Goal: Task Accomplishment & Management: Manage account settings

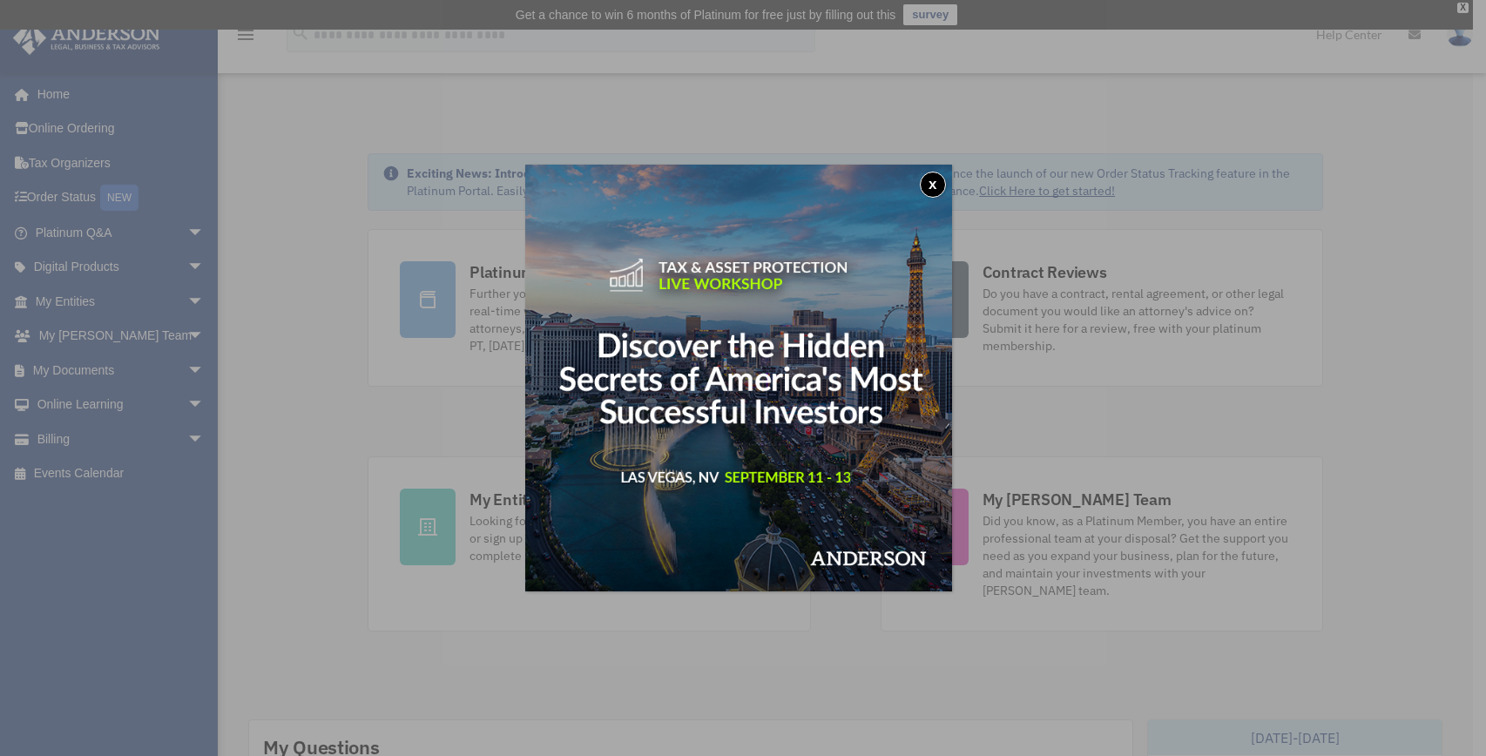
click at [936, 184] on button "x" at bounding box center [933, 185] width 26 height 26
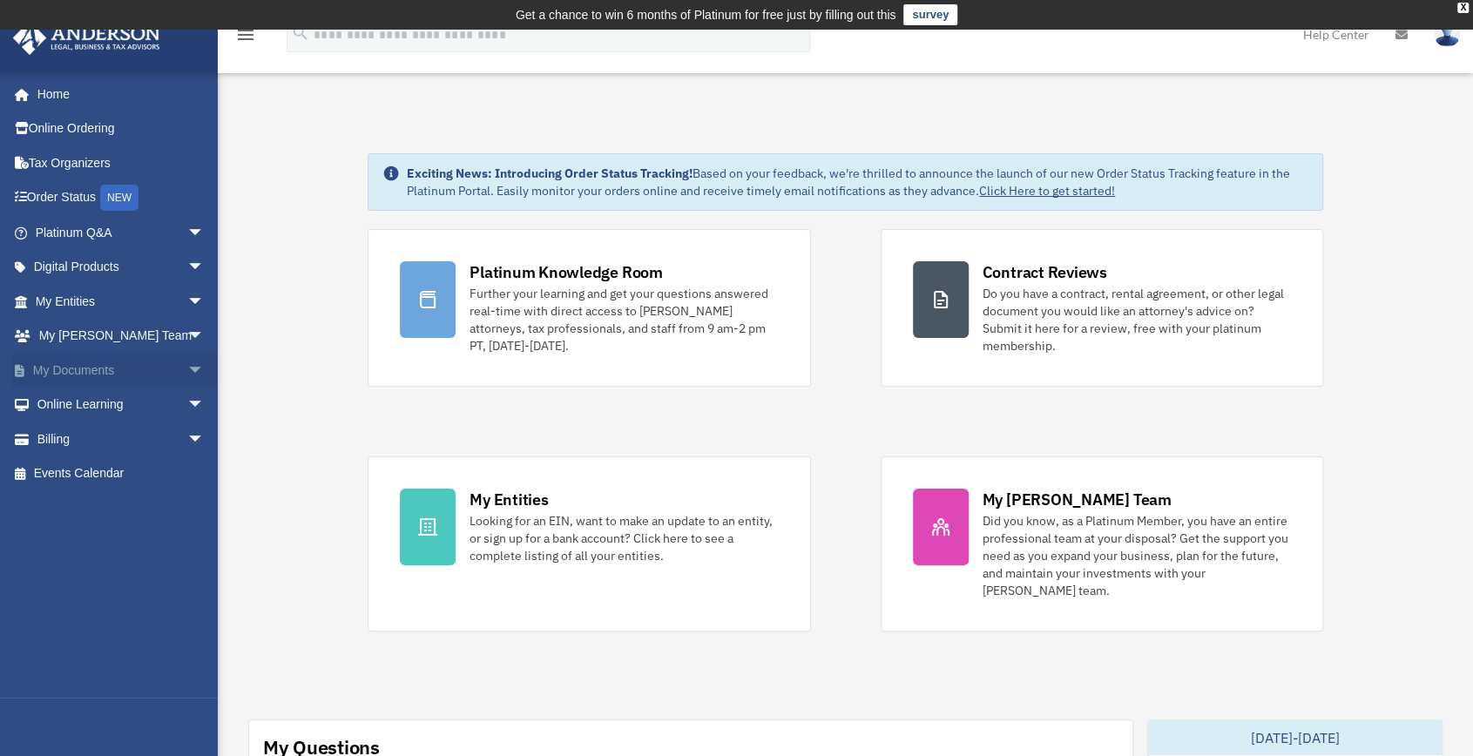
click at [187, 370] on span "arrow_drop_down" at bounding box center [204, 371] width 35 height 36
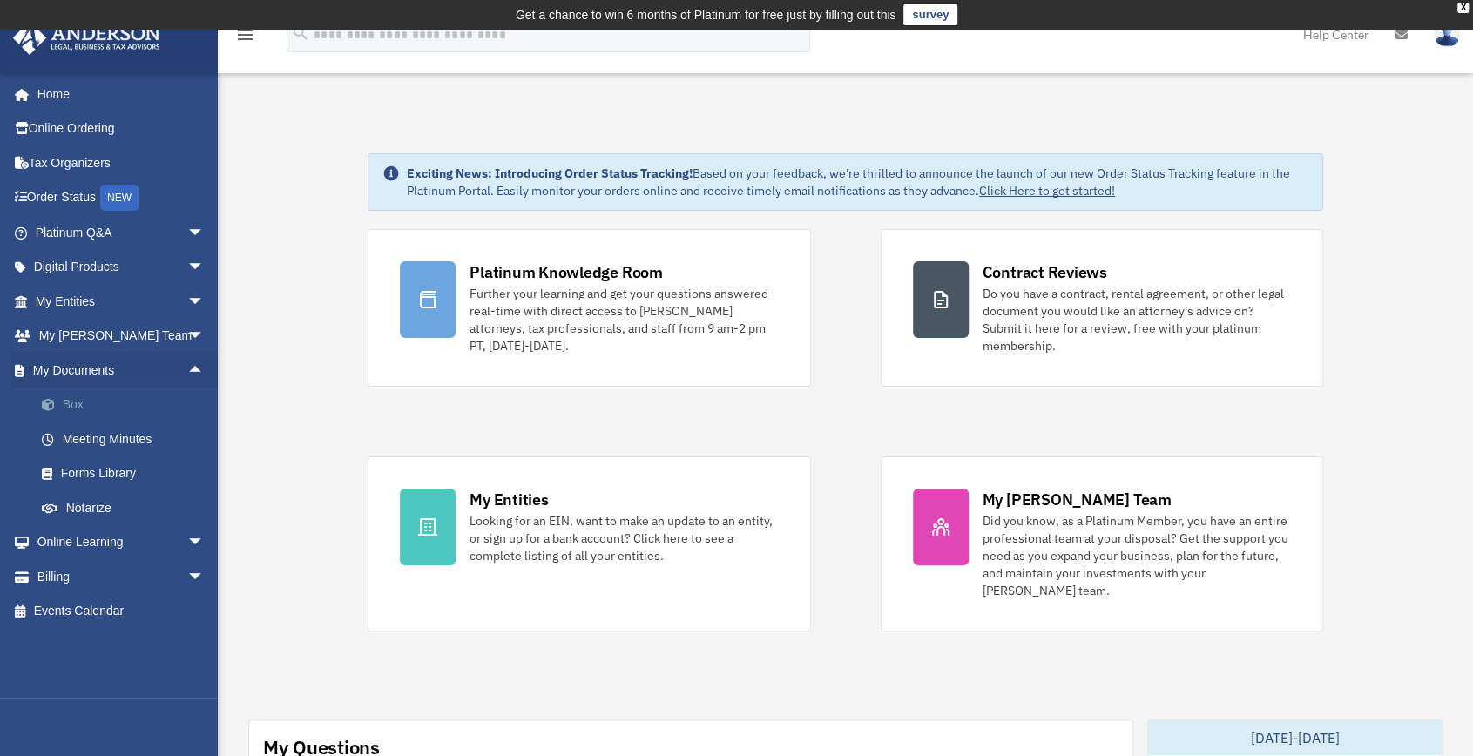
click at [70, 407] on link "Box" at bounding box center [127, 405] width 206 height 35
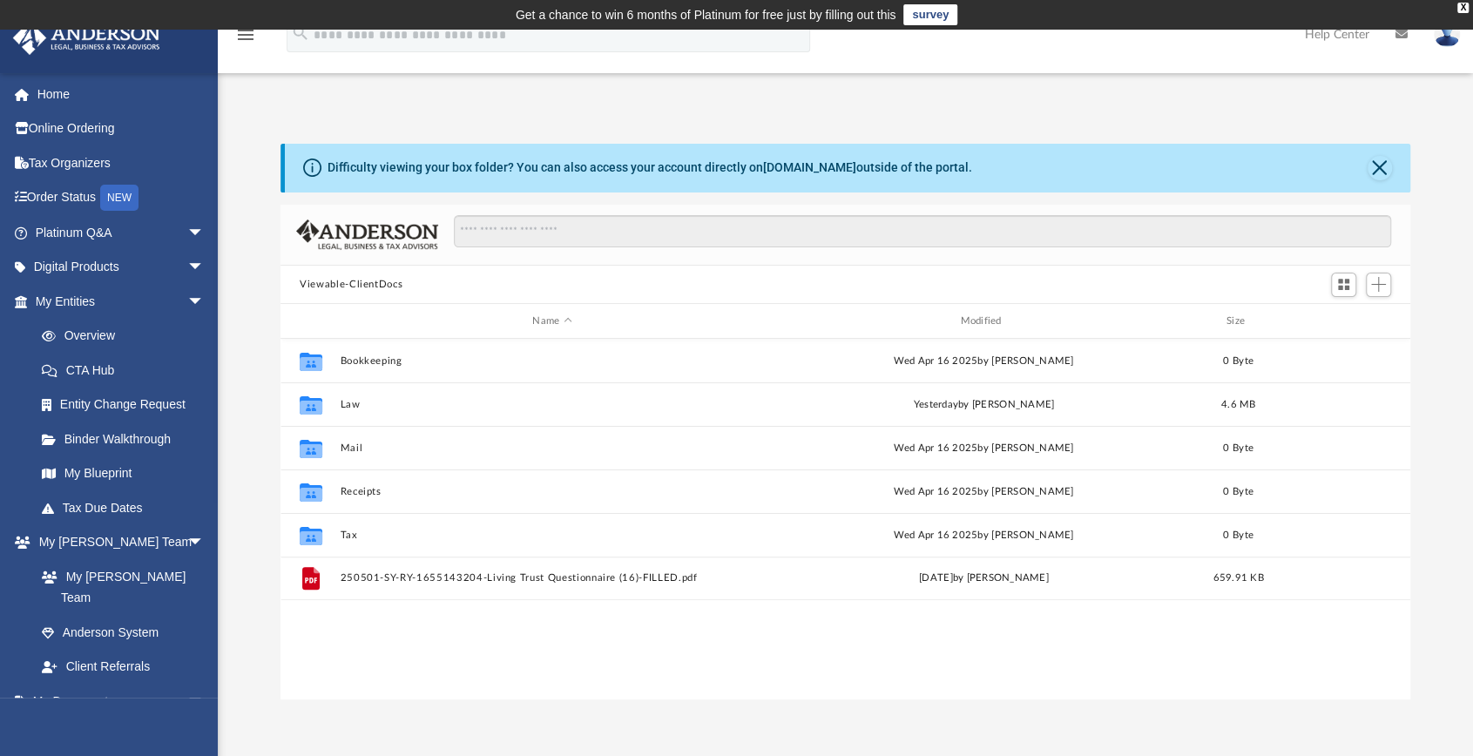
scroll to position [382, 1116]
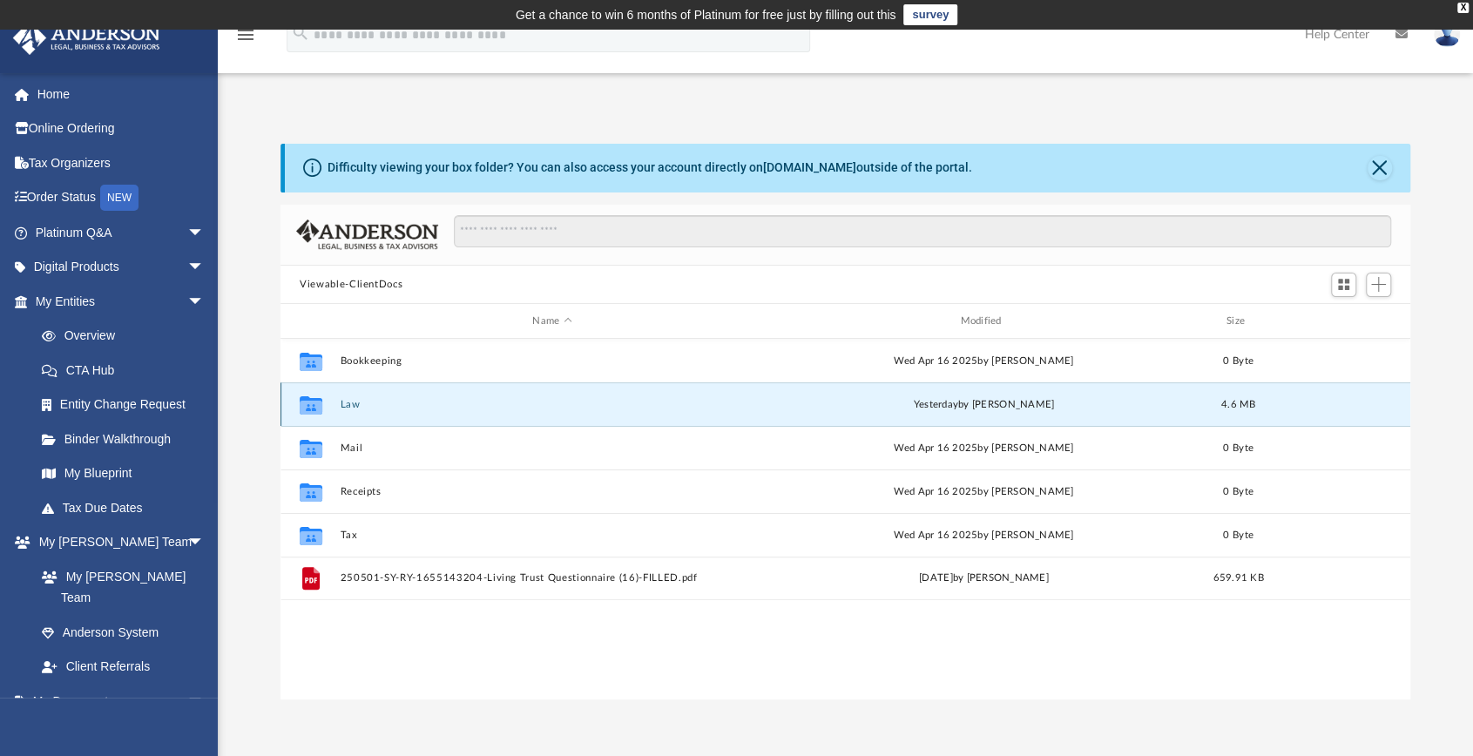
click at [352, 400] on button "Law" at bounding box center [552, 404] width 424 height 11
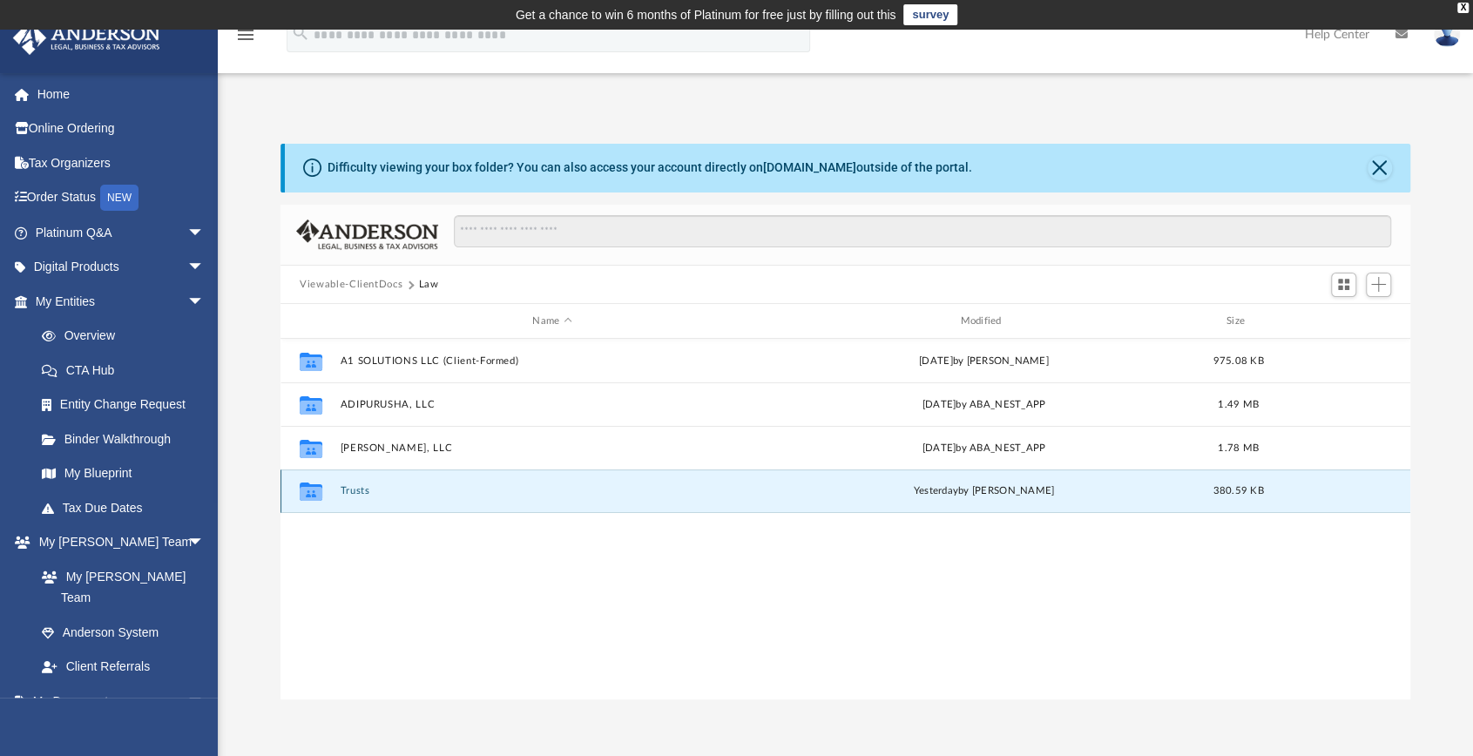
click at [347, 489] on button "Trusts" at bounding box center [552, 491] width 424 height 11
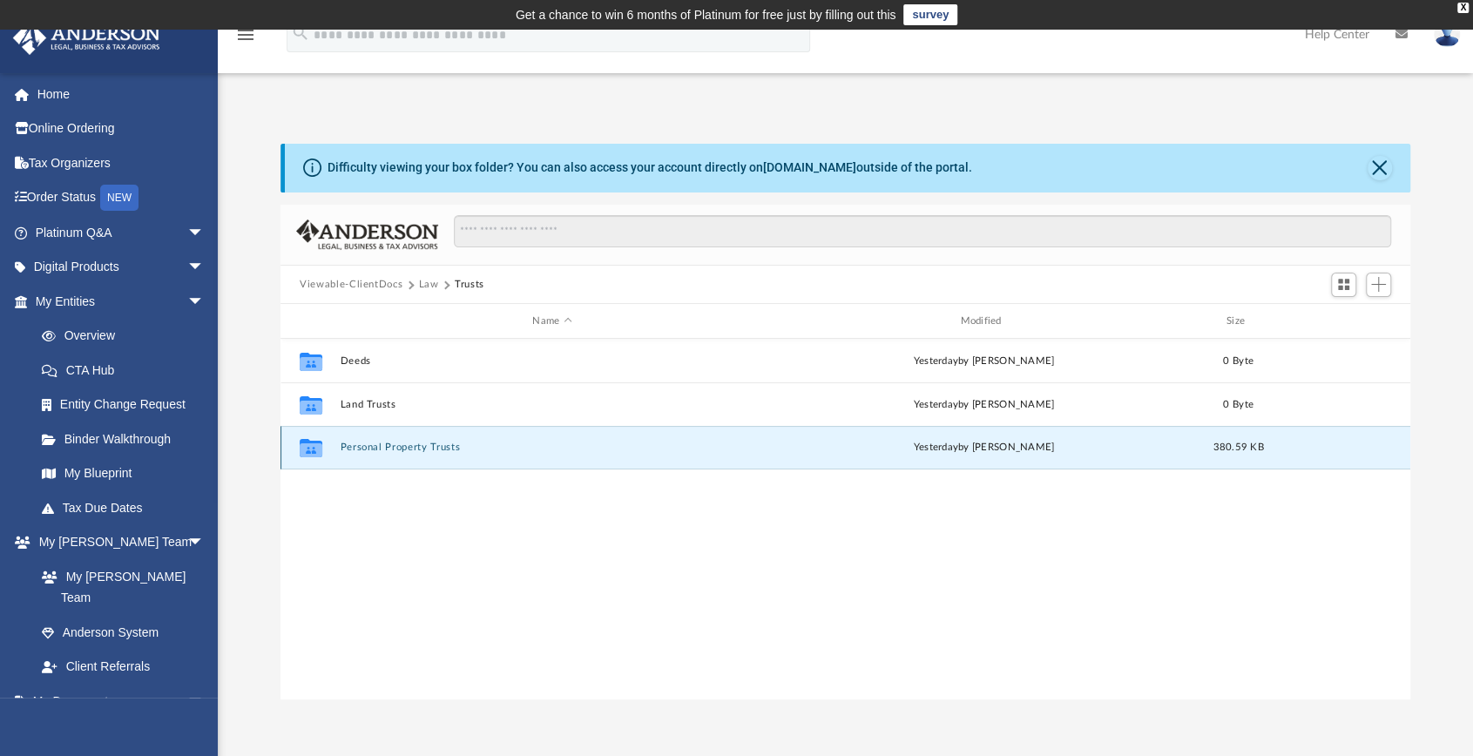
click at [350, 446] on button "Personal Property Trusts" at bounding box center [552, 447] width 424 height 11
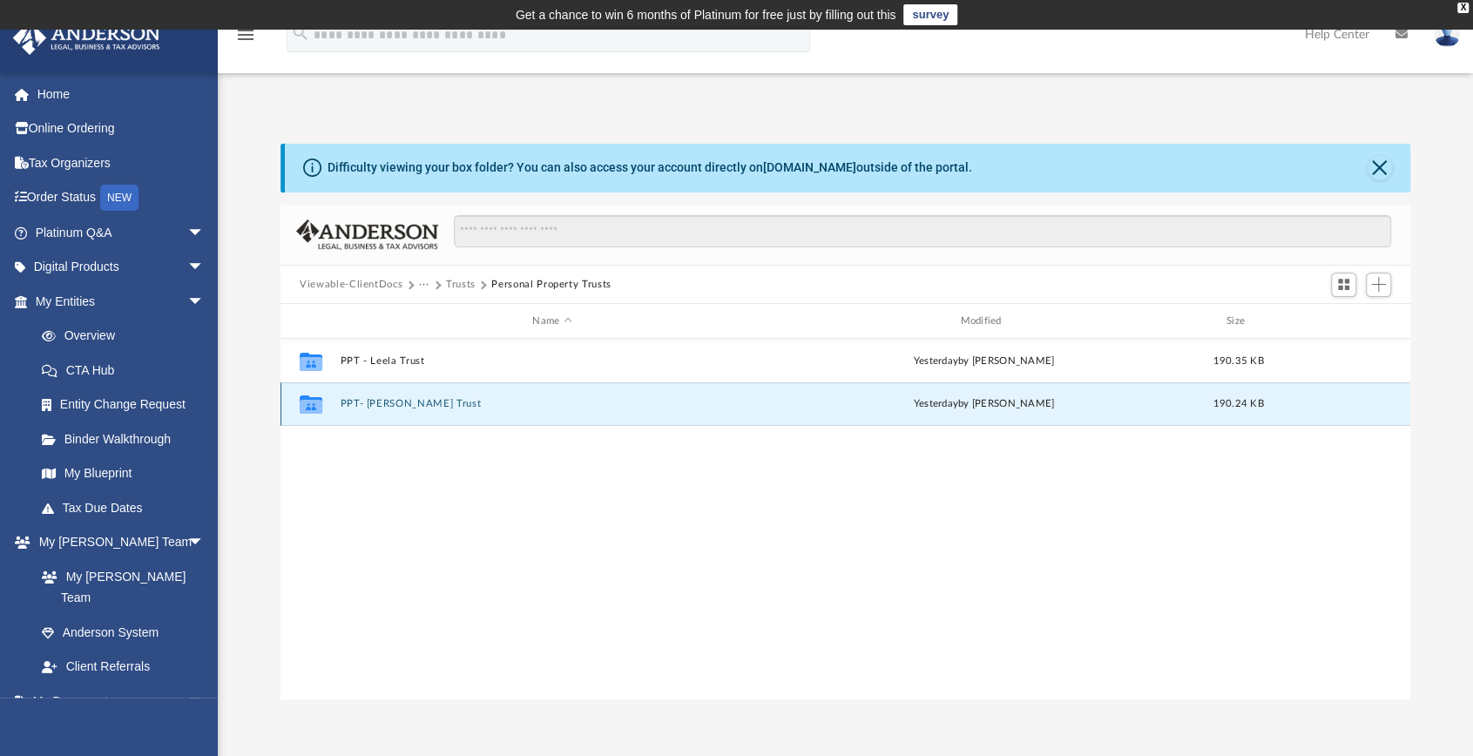
click at [367, 401] on button "PPT- Savitri Trust" at bounding box center [552, 404] width 424 height 11
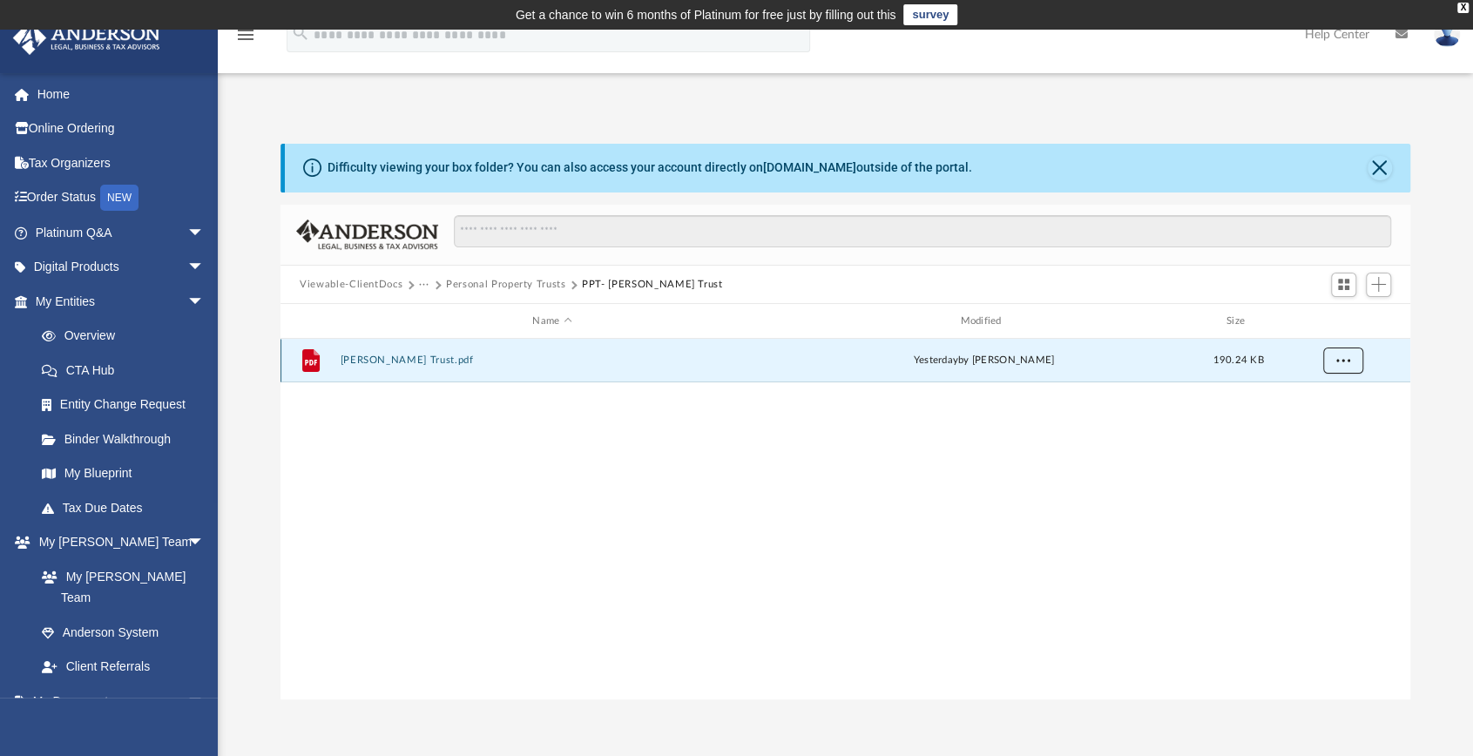
click at [1343, 360] on span "More options" at bounding box center [1343, 360] width 14 height 10
click at [1325, 393] on li "Preview" at bounding box center [1327, 396] width 51 height 18
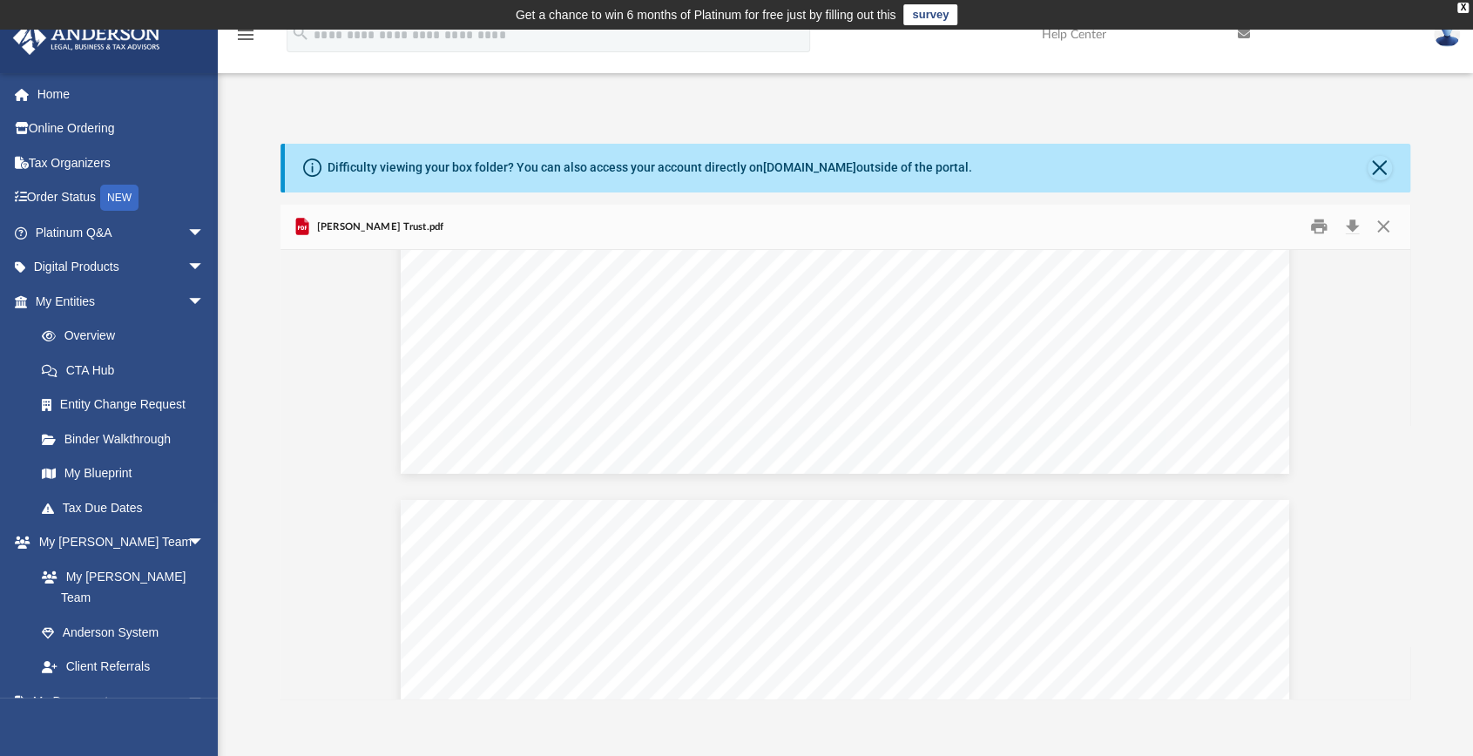
scroll to position [334, 0]
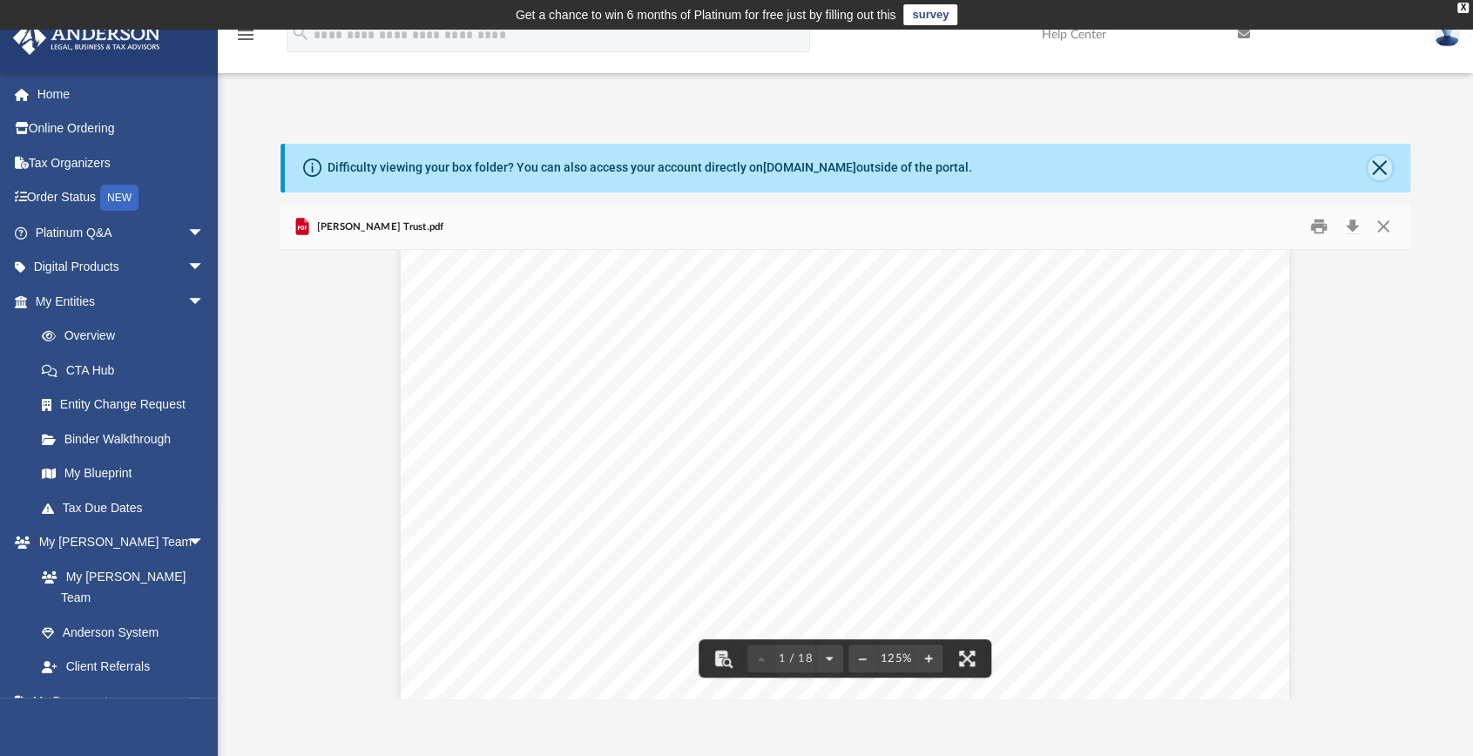
click at [1380, 159] on button "Close" at bounding box center [1379, 168] width 24 height 24
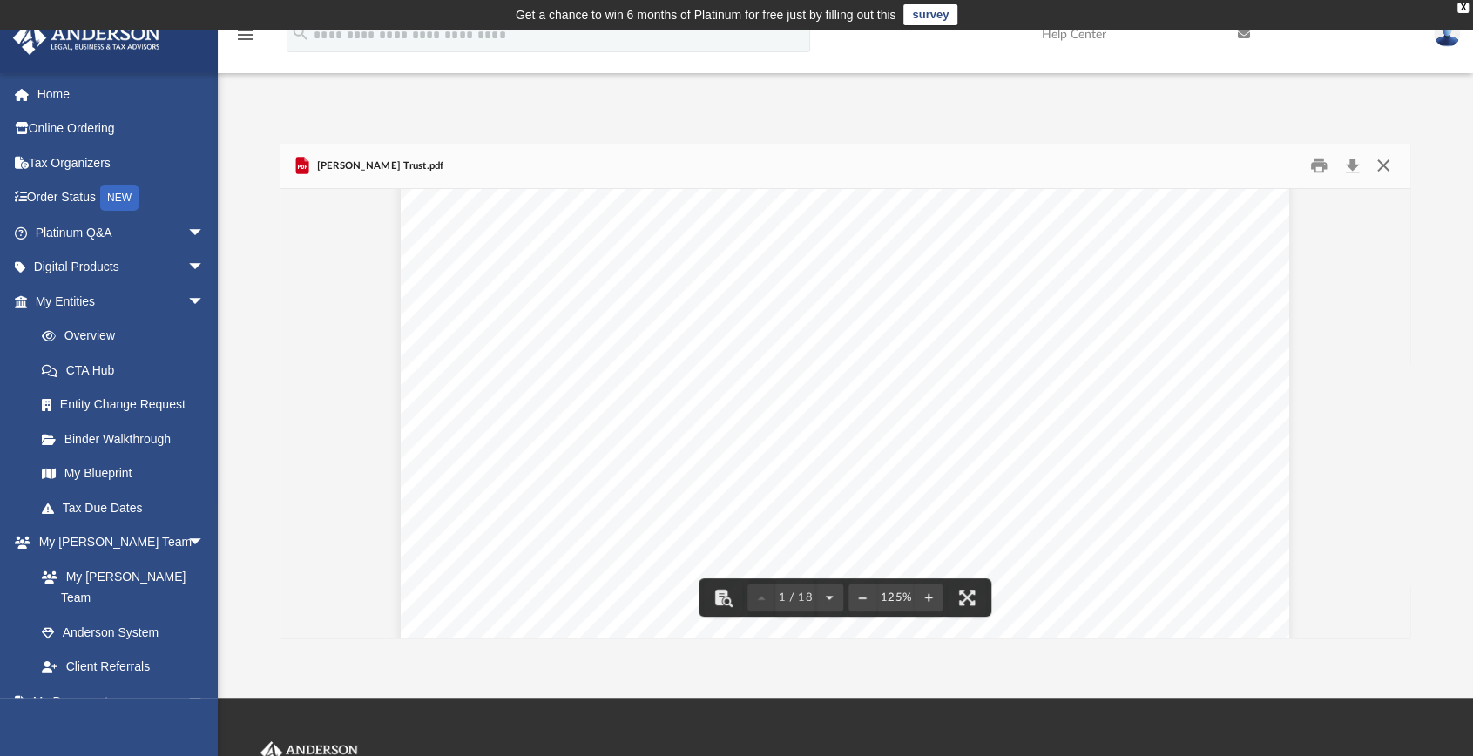
click at [1379, 163] on button "Close" at bounding box center [1382, 165] width 31 height 27
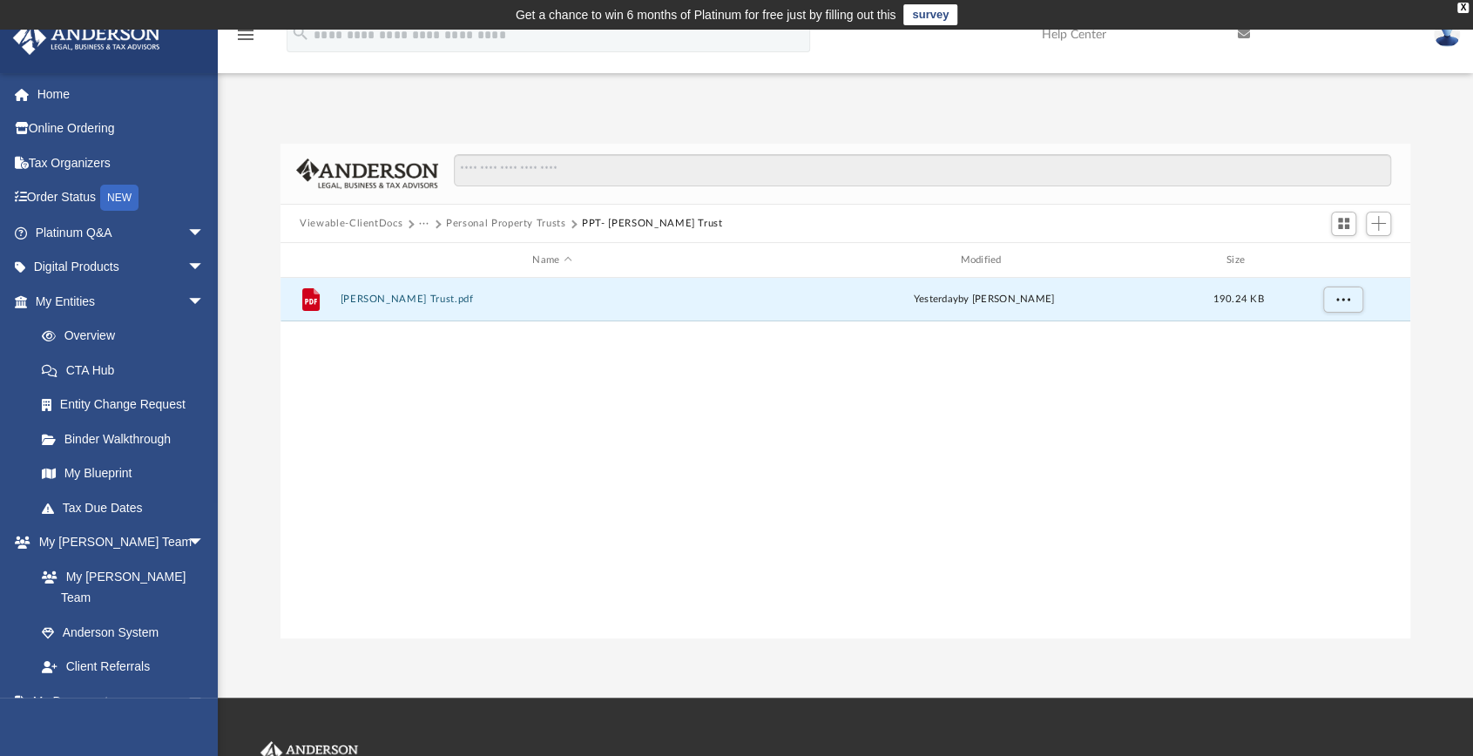
click at [498, 222] on button "Personal Property Trusts" at bounding box center [506, 224] width 120 height 16
click at [388, 300] on button "PPT - Leela Trust" at bounding box center [552, 299] width 424 height 11
click at [1348, 295] on span "More options" at bounding box center [1343, 299] width 14 height 10
click at [1325, 333] on li "Preview" at bounding box center [1327, 335] width 51 height 18
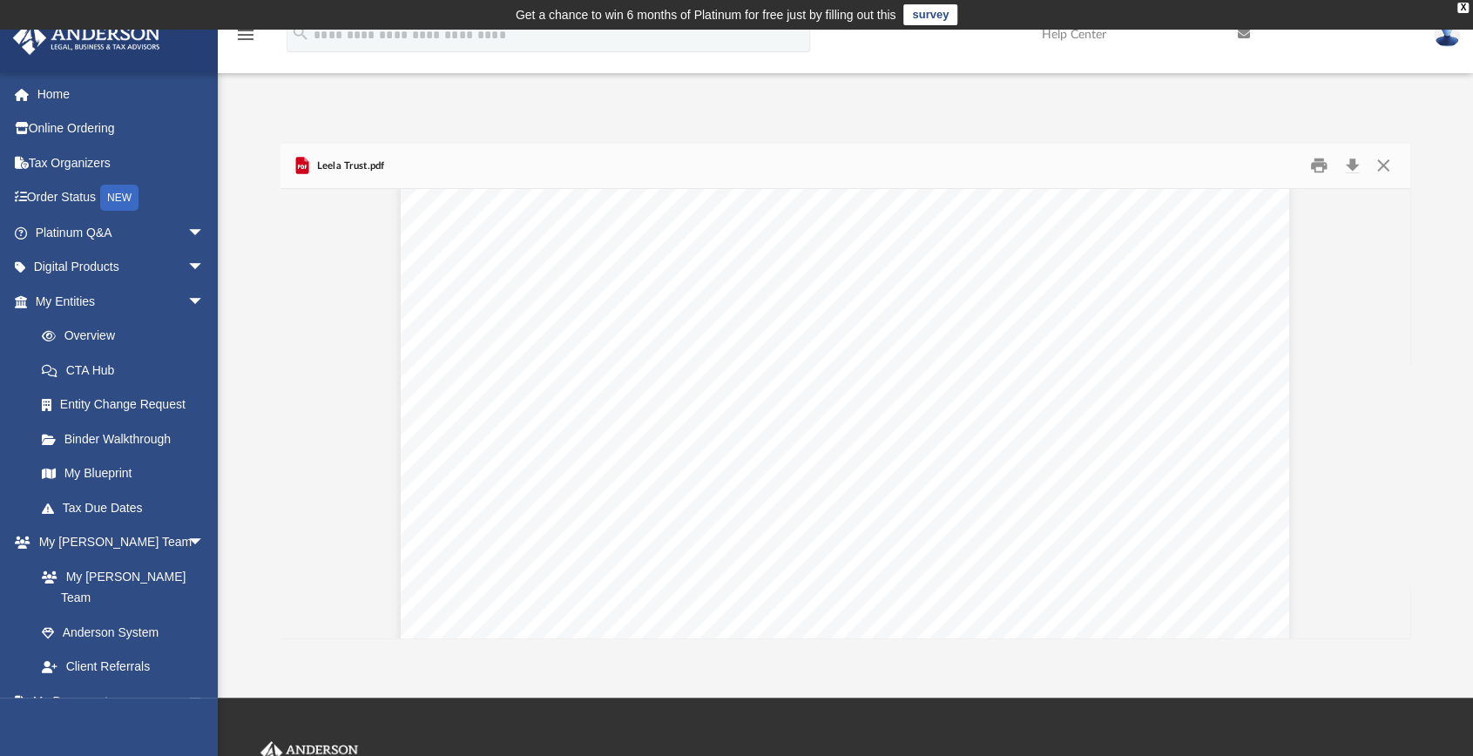
scroll to position [0, 0]
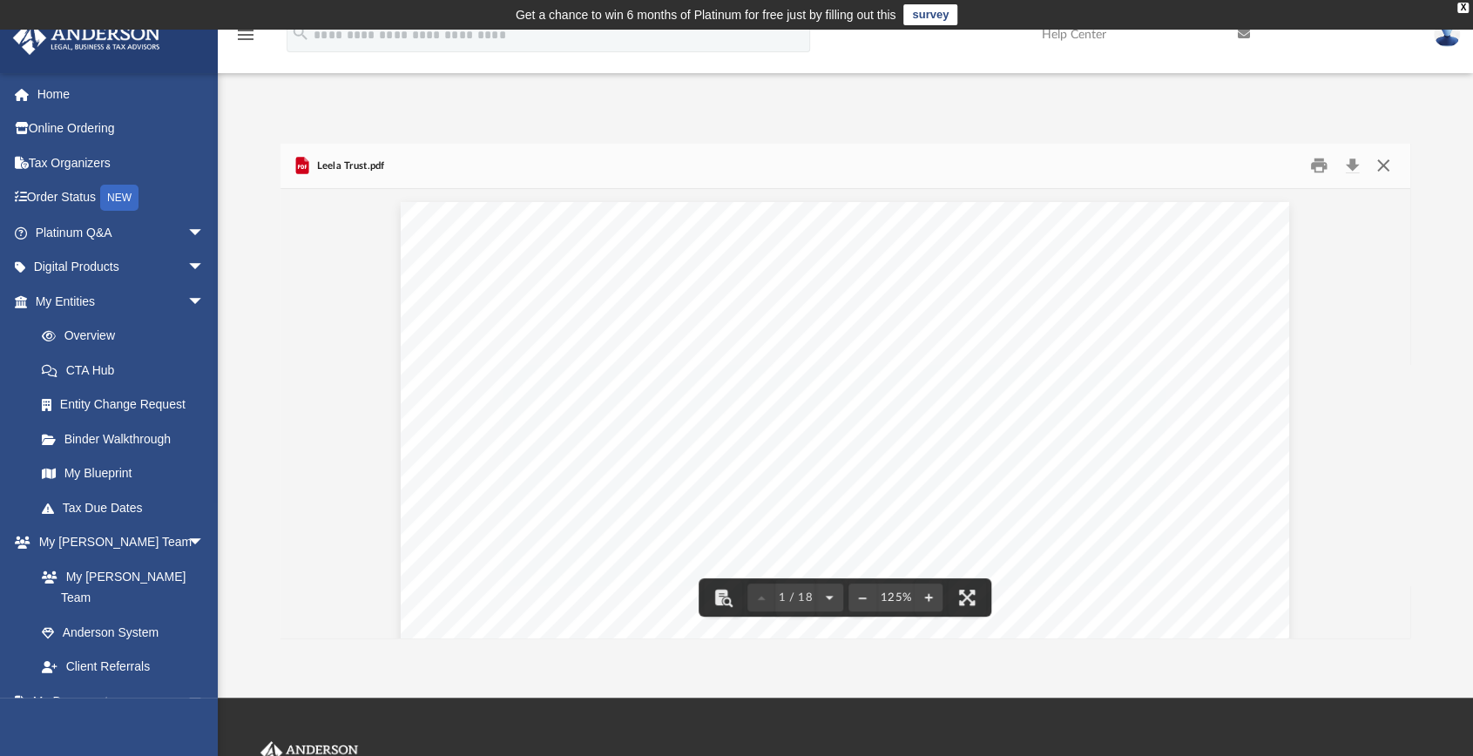
click at [1385, 163] on button "Close" at bounding box center [1382, 165] width 31 height 27
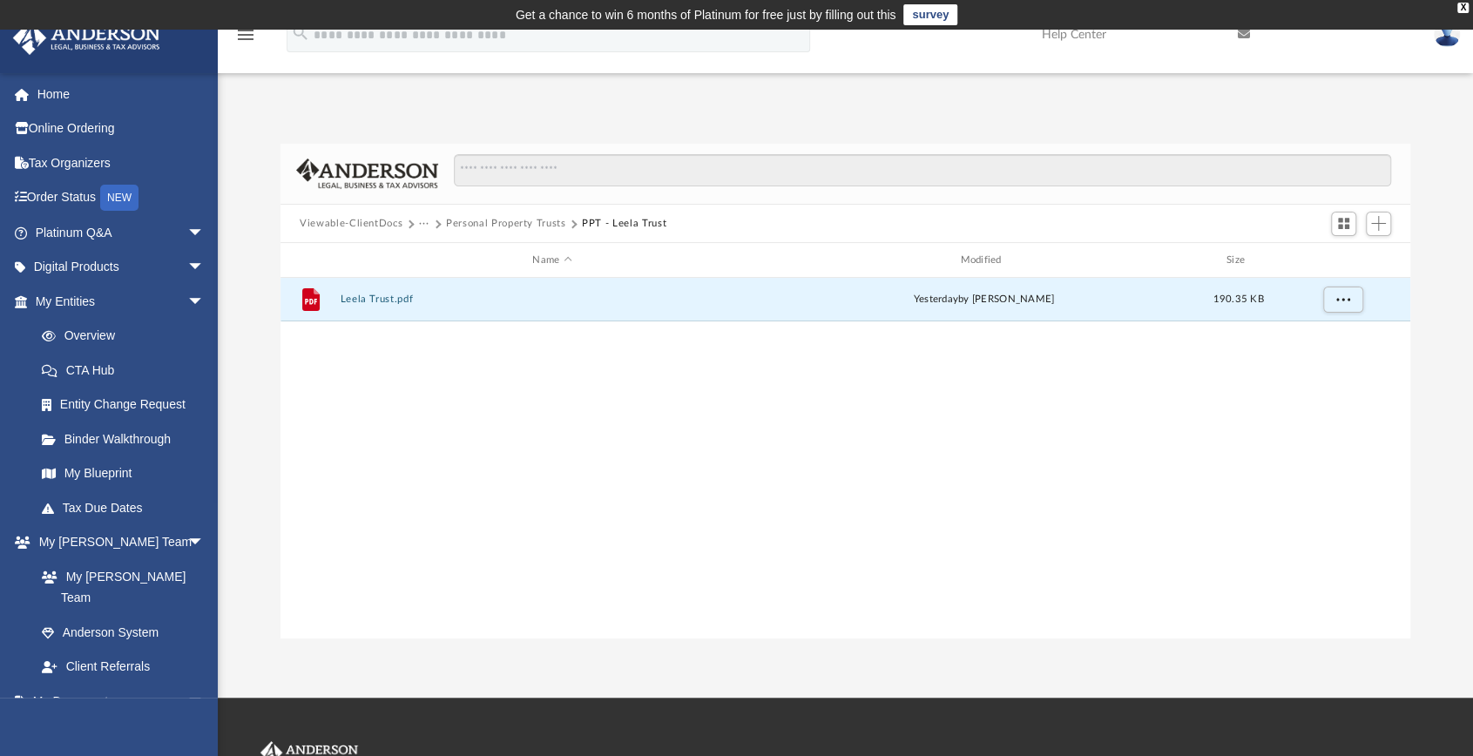
click at [489, 222] on button "Personal Property Trusts" at bounding box center [506, 224] width 120 height 16
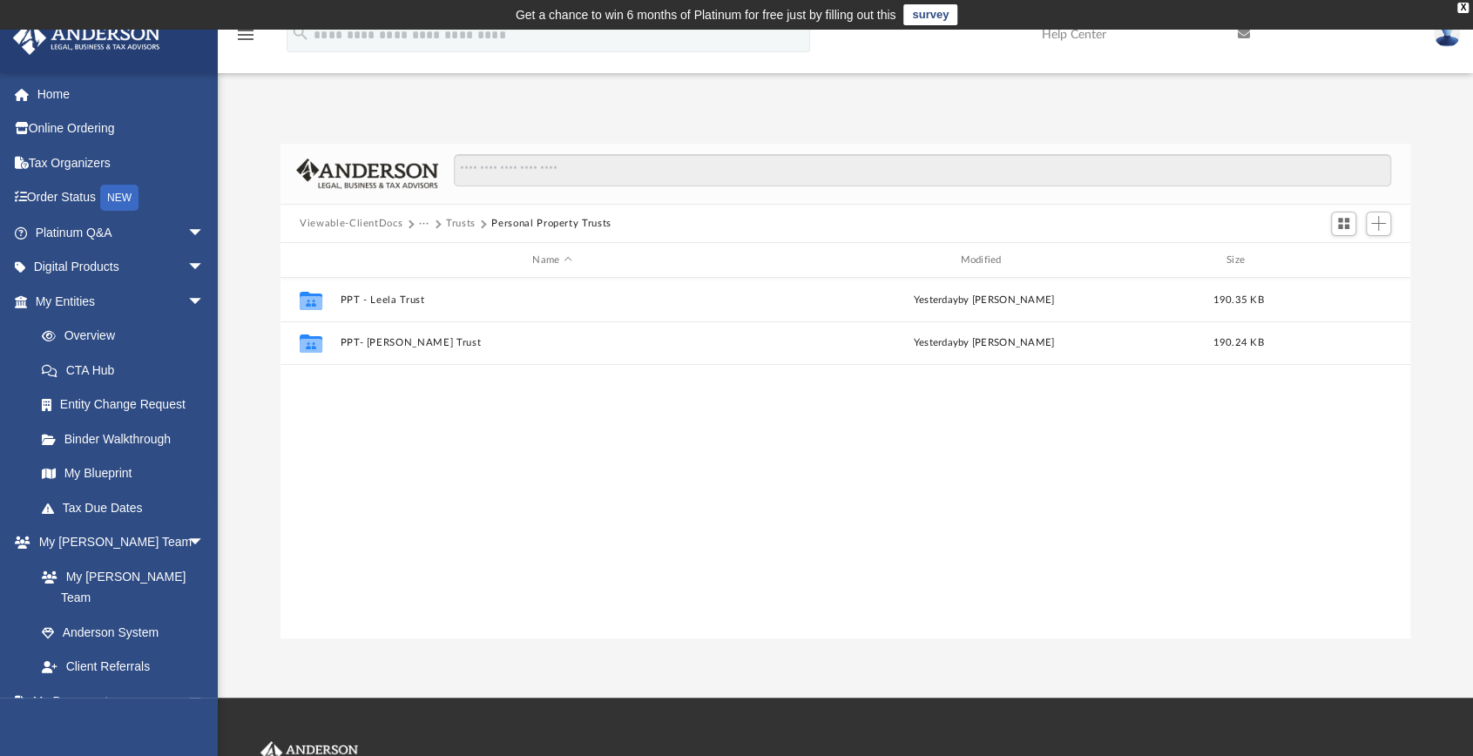
click at [354, 219] on button "Viewable-ClientDocs" at bounding box center [351, 224] width 103 height 16
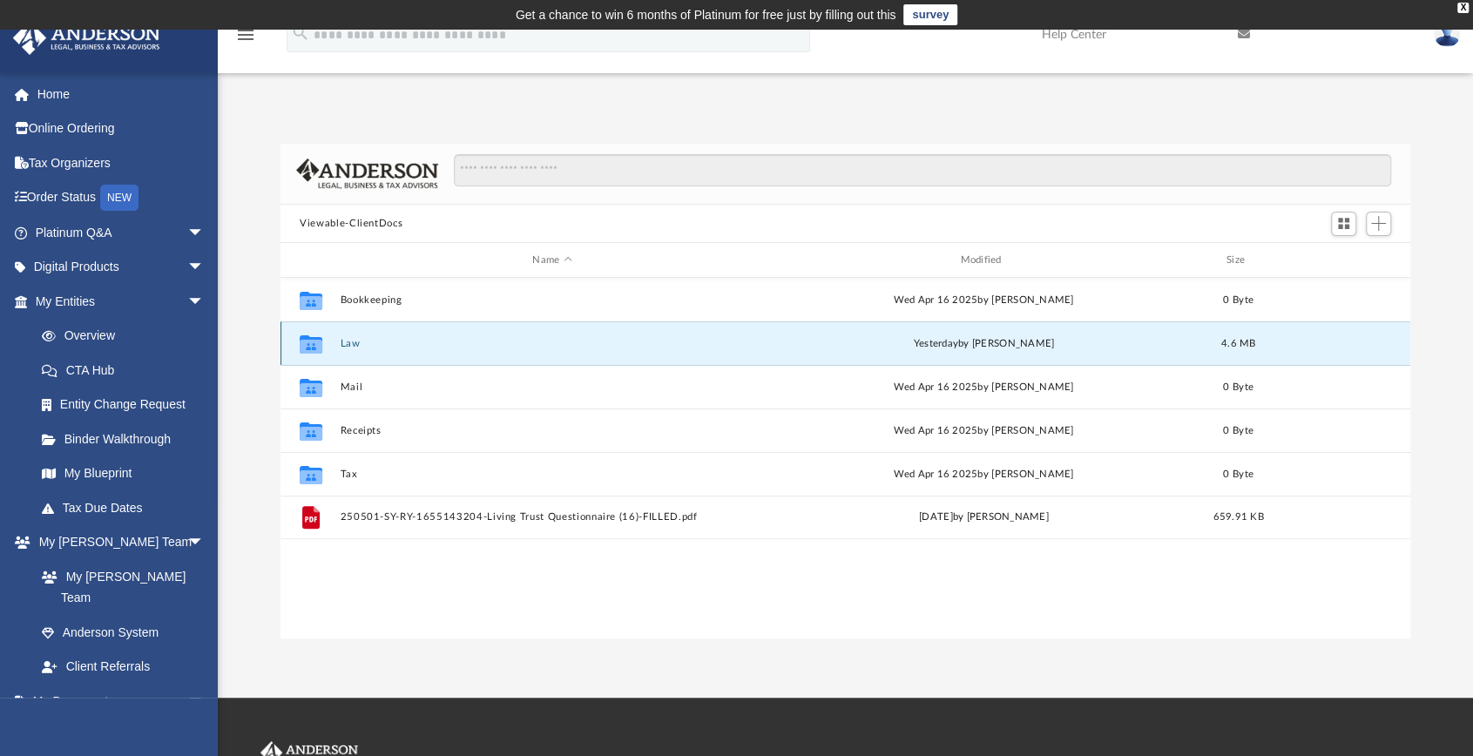
click at [347, 340] on button "Law" at bounding box center [552, 343] width 424 height 11
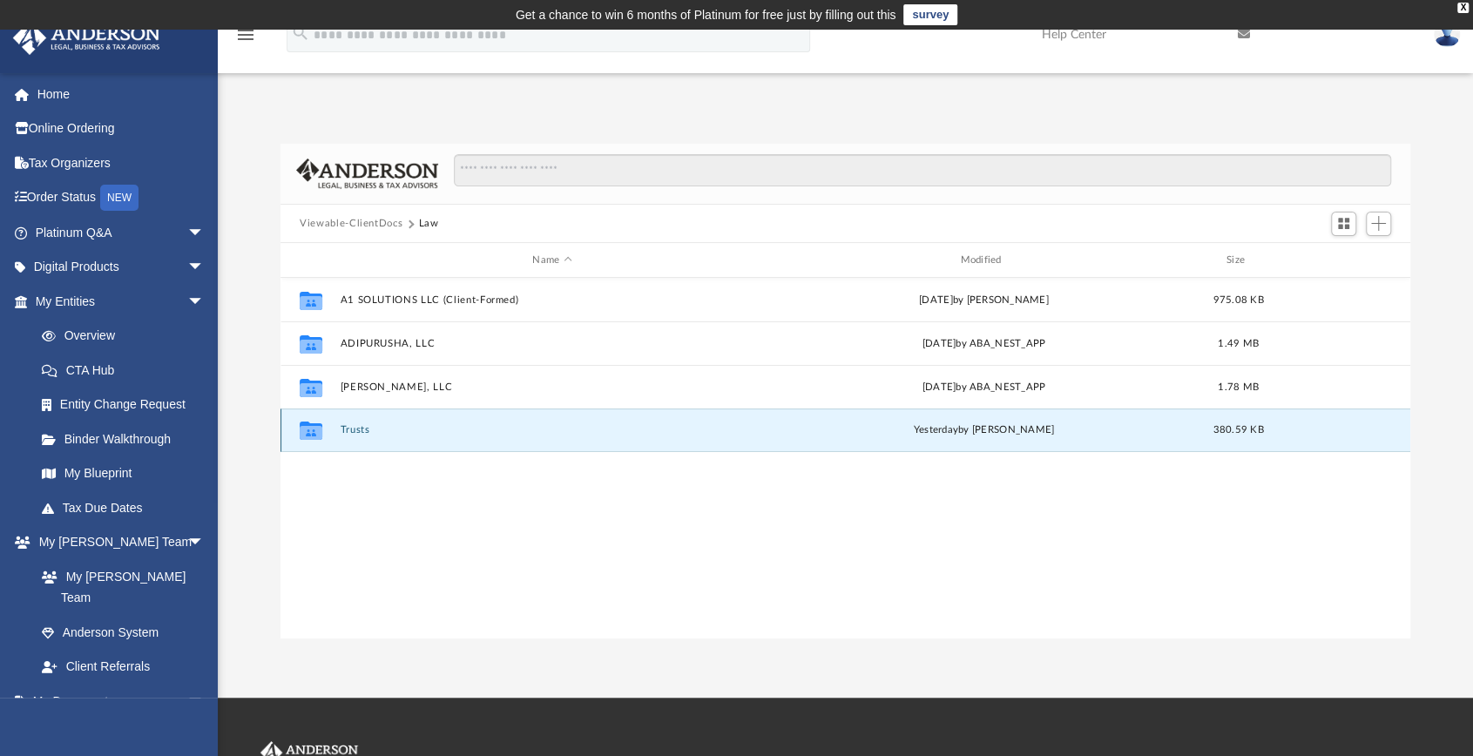
click at [355, 432] on button "Trusts" at bounding box center [552, 430] width 424 height 11
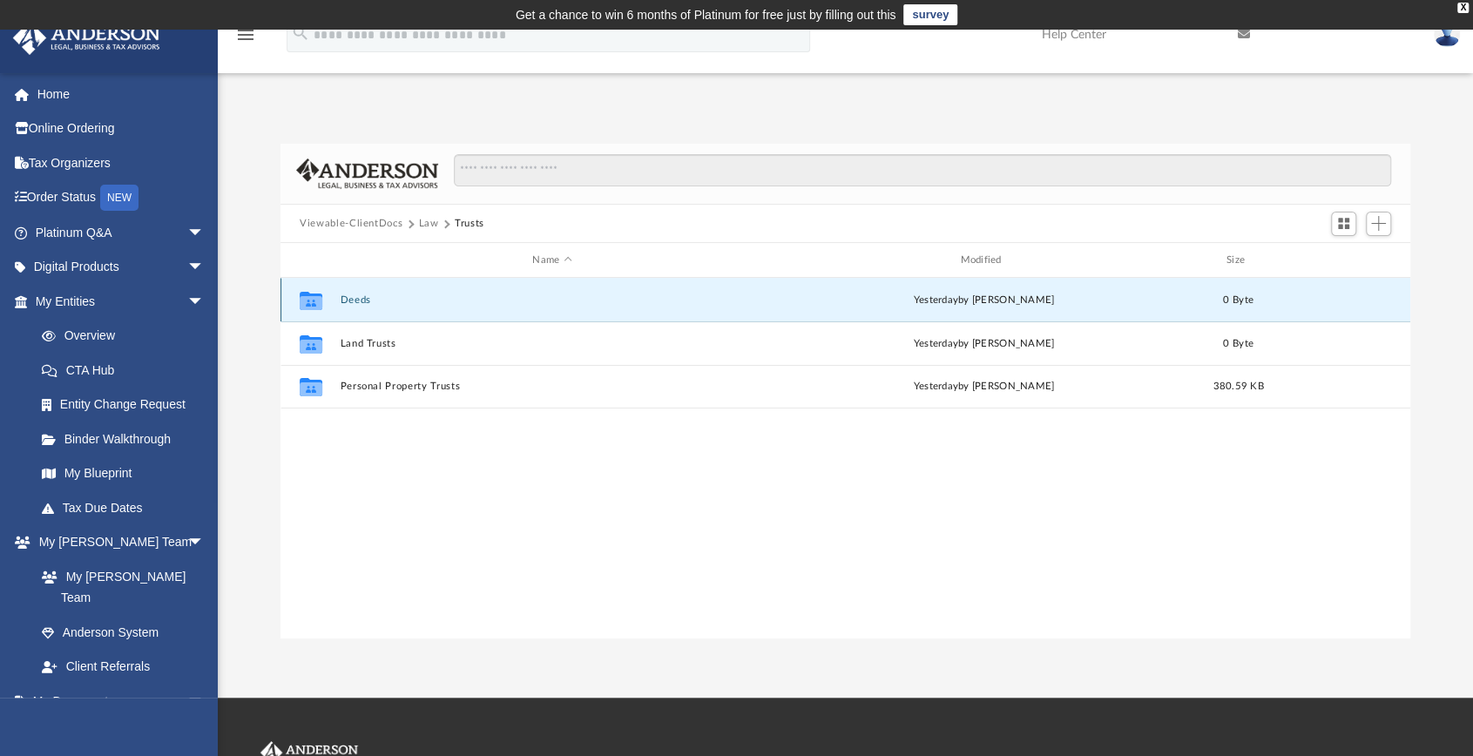
click at [354, 301] on button "Deeds" at bounding box center [552, 299] width 424 height 11
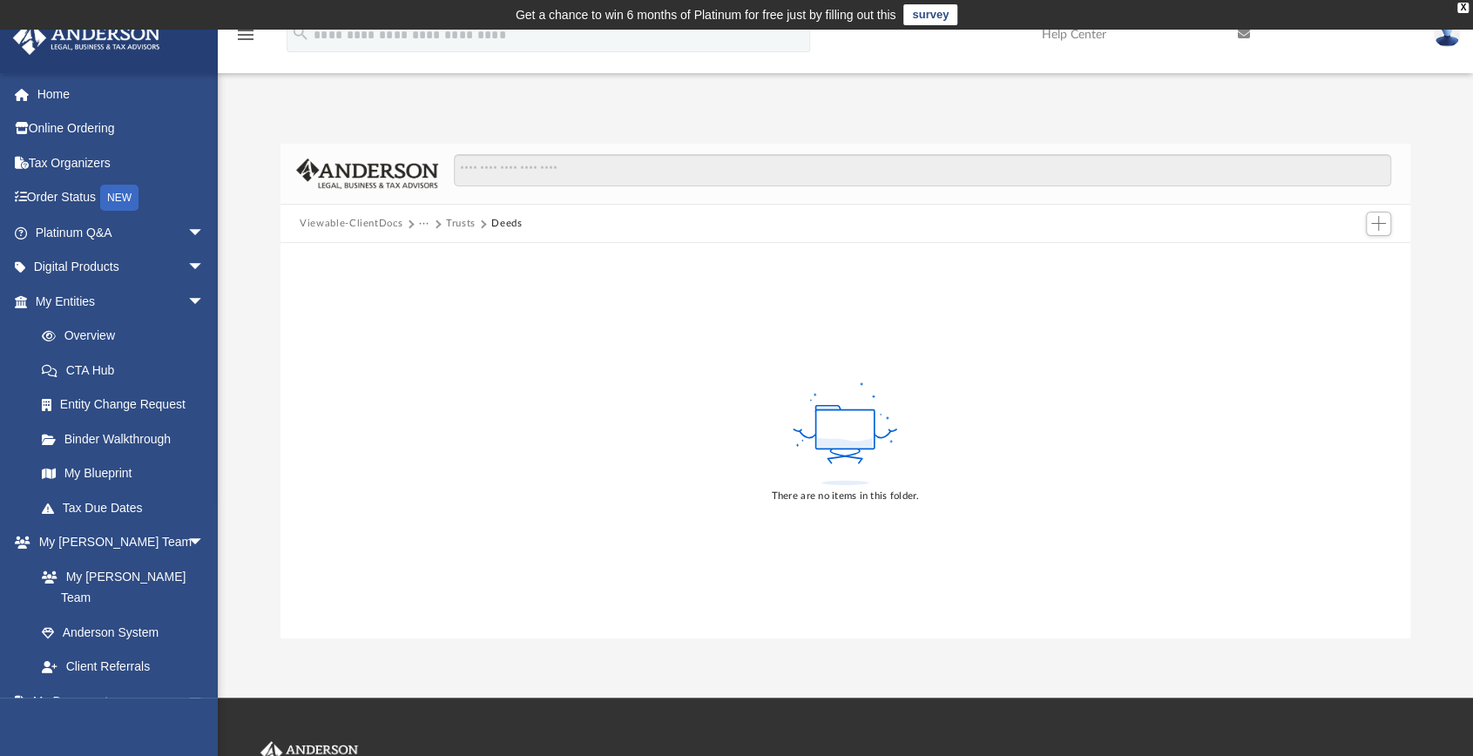
click at [456, 220] on button "Trusts" at bounding box center [461, 224] width 30 height 16
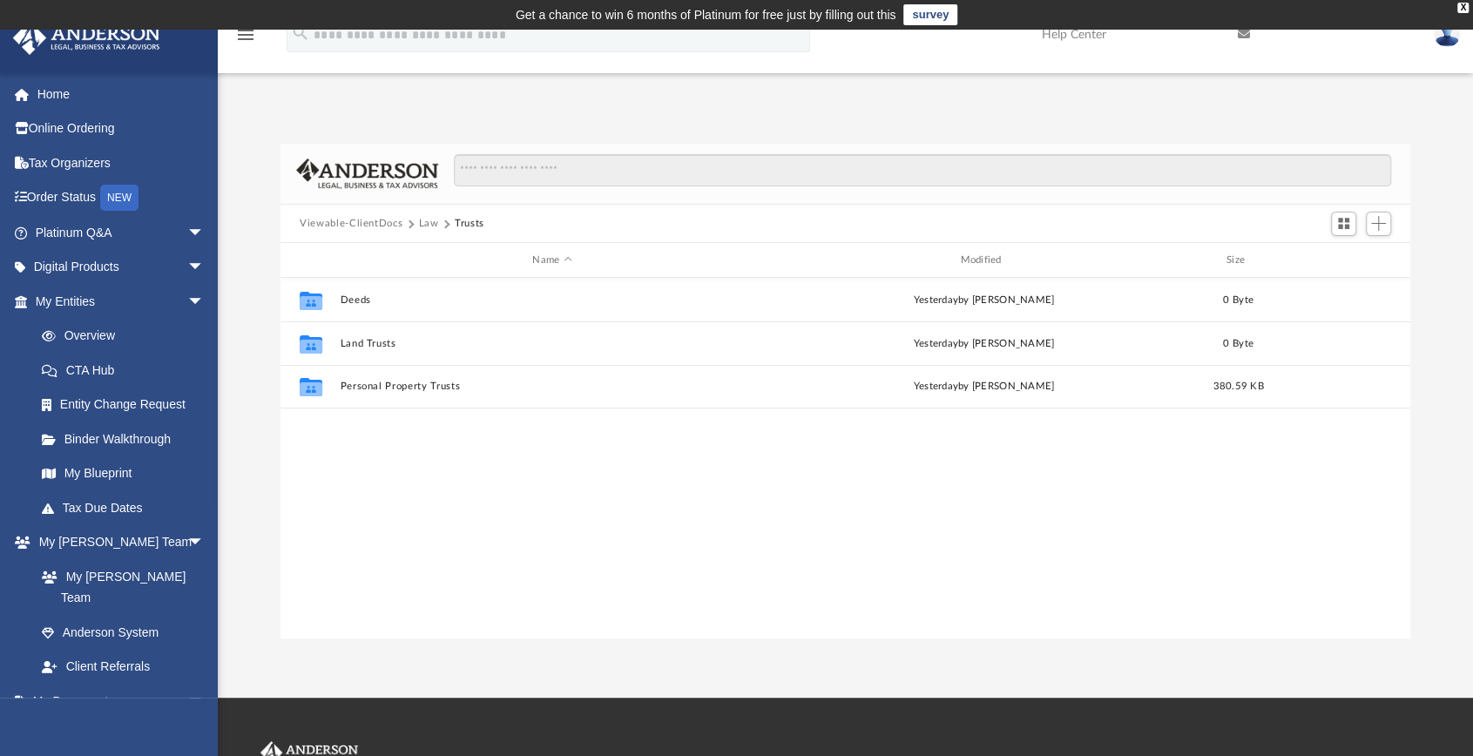
scroll to position [382, 1116]
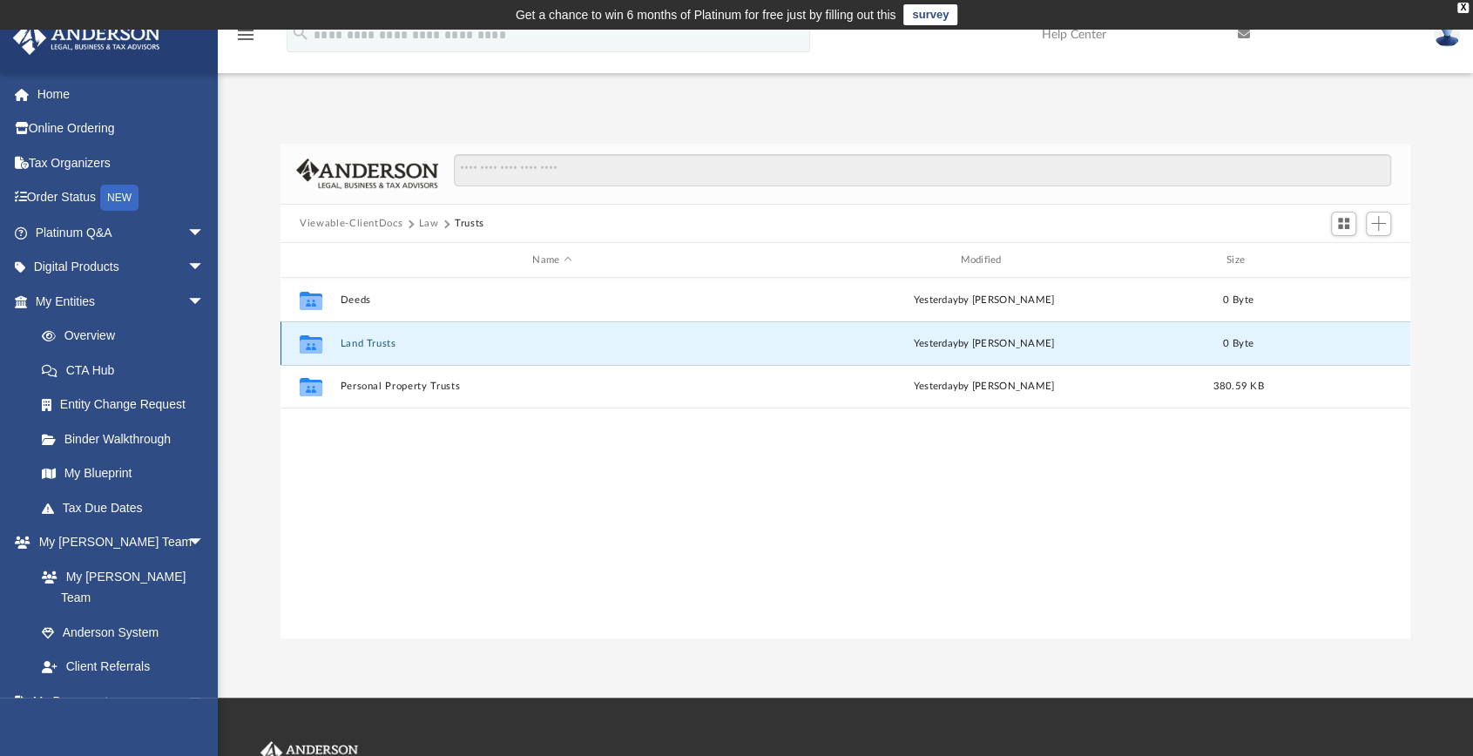
click at [362, 340] on button "Land Trusts" at bounding box center [552, 343] width 424 height 11
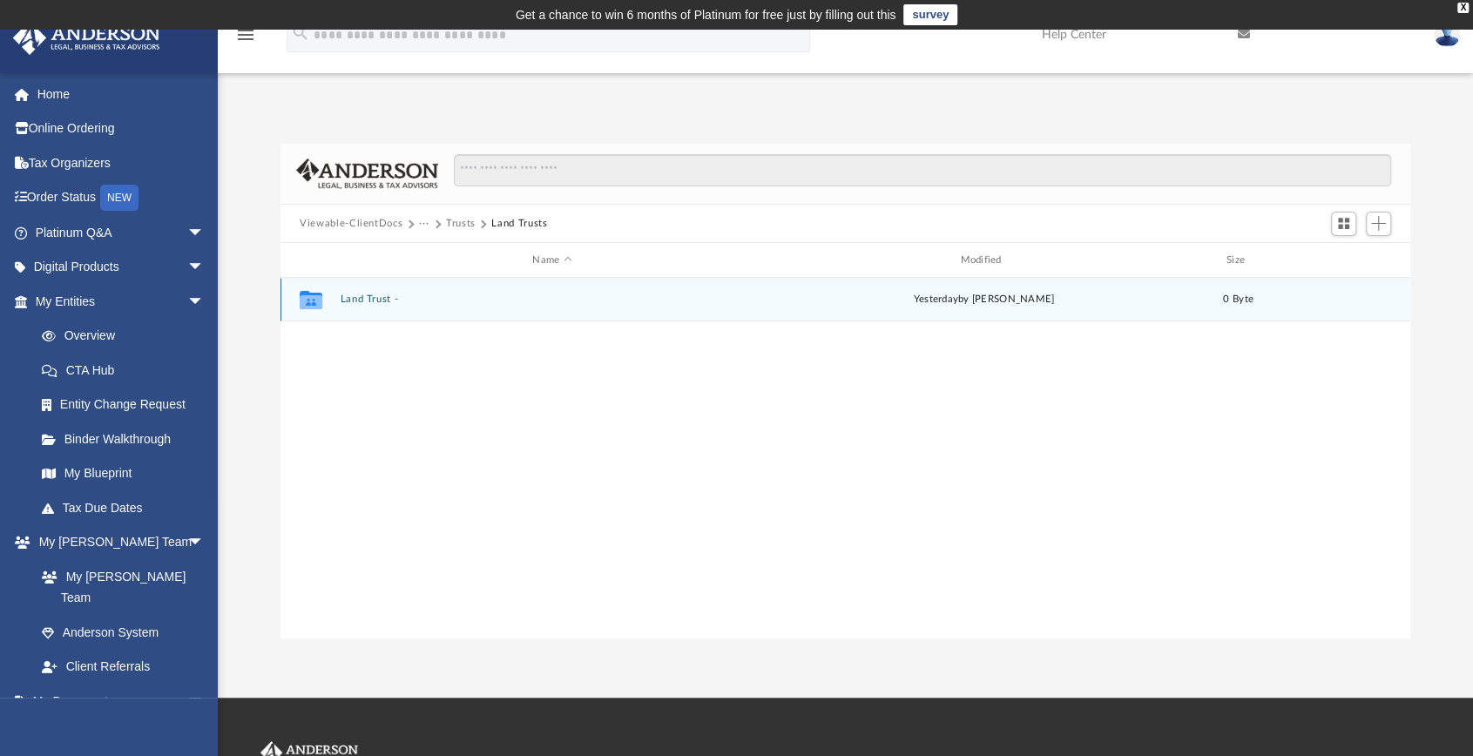
click at [362, 297] on button "Land Trust -" at bounding box center [552, 299] width 424 height 11
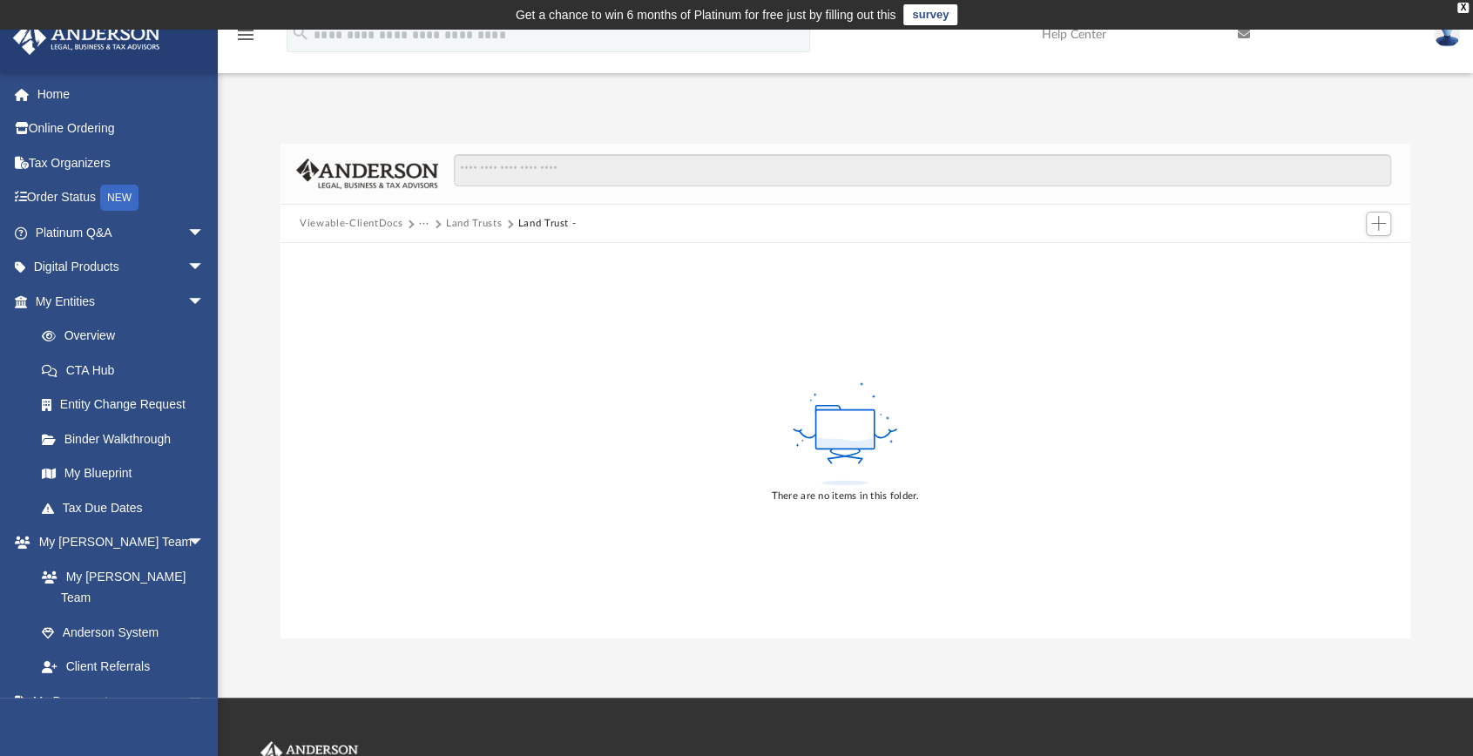
click at [474, 220] on button "Land Trusts" at bounding box center [474, 224] width 56 height 16
click at [459, 221] on button "Trusts" at bounding box center [461, 224] width 30 height 16
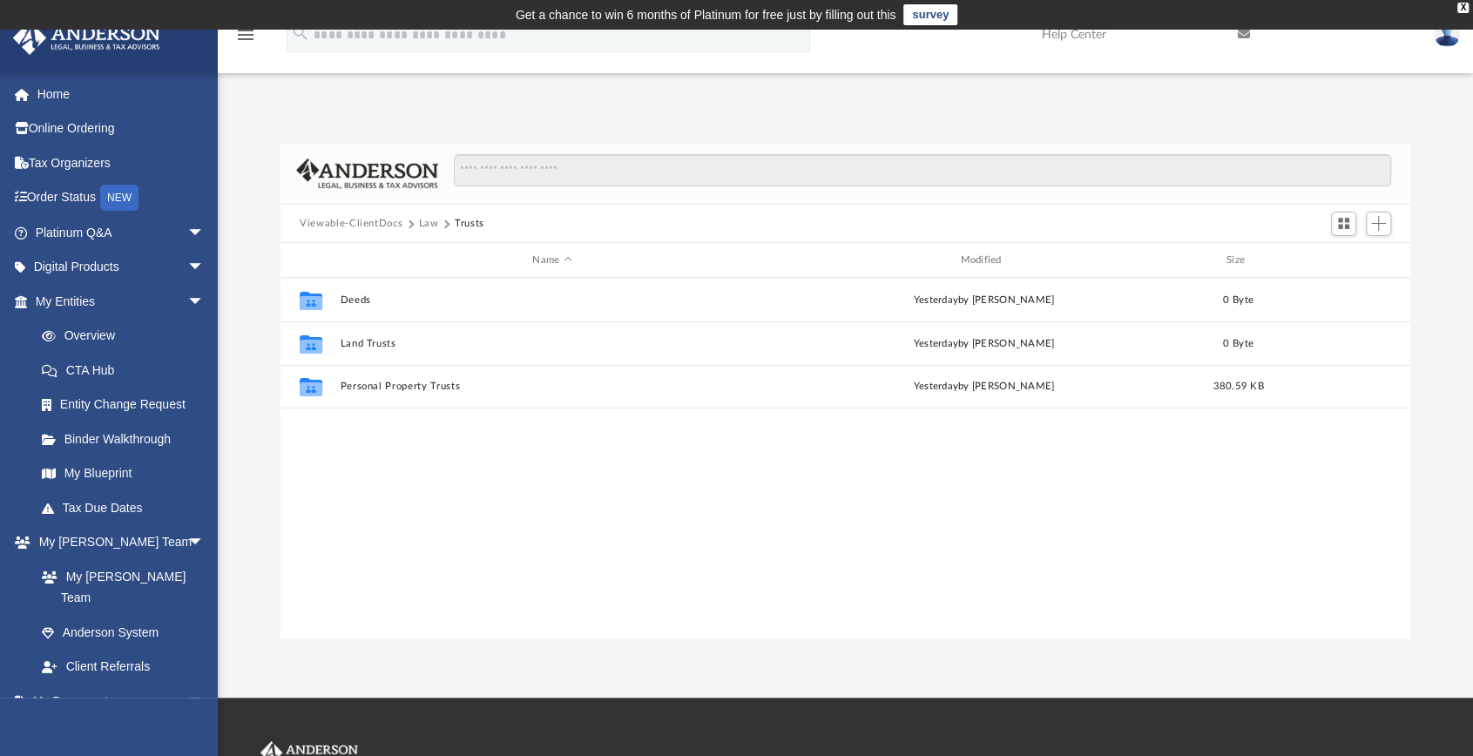
click at [427, 224] on button "Law" at bounding box center [429, 224] width 20 height 16
click at [375, 220] on button "Viewable-ClientDocs" at bounding box center [351, 224] width 103 height 16
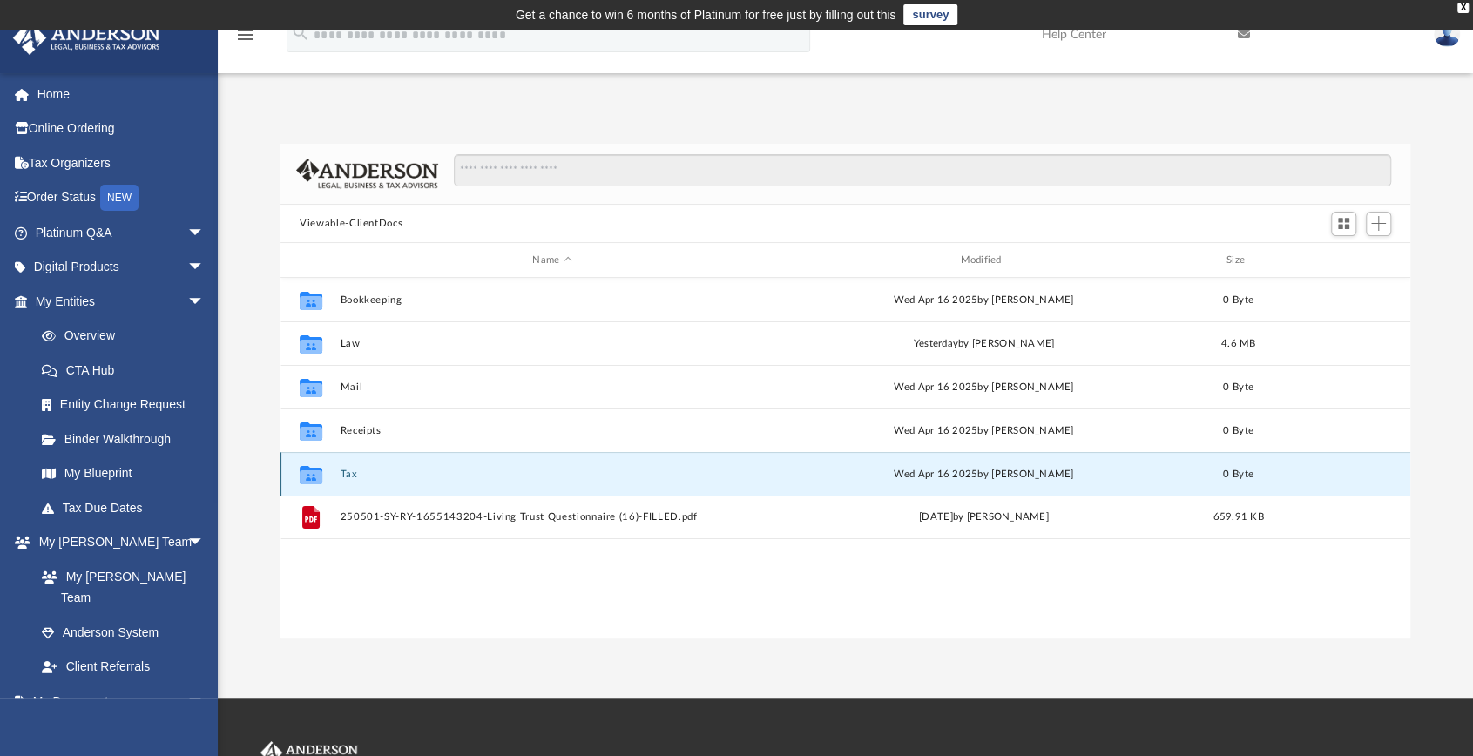
click at [348, 475] on button "Tax" at bounding box center [552, 474] width 424 height 11
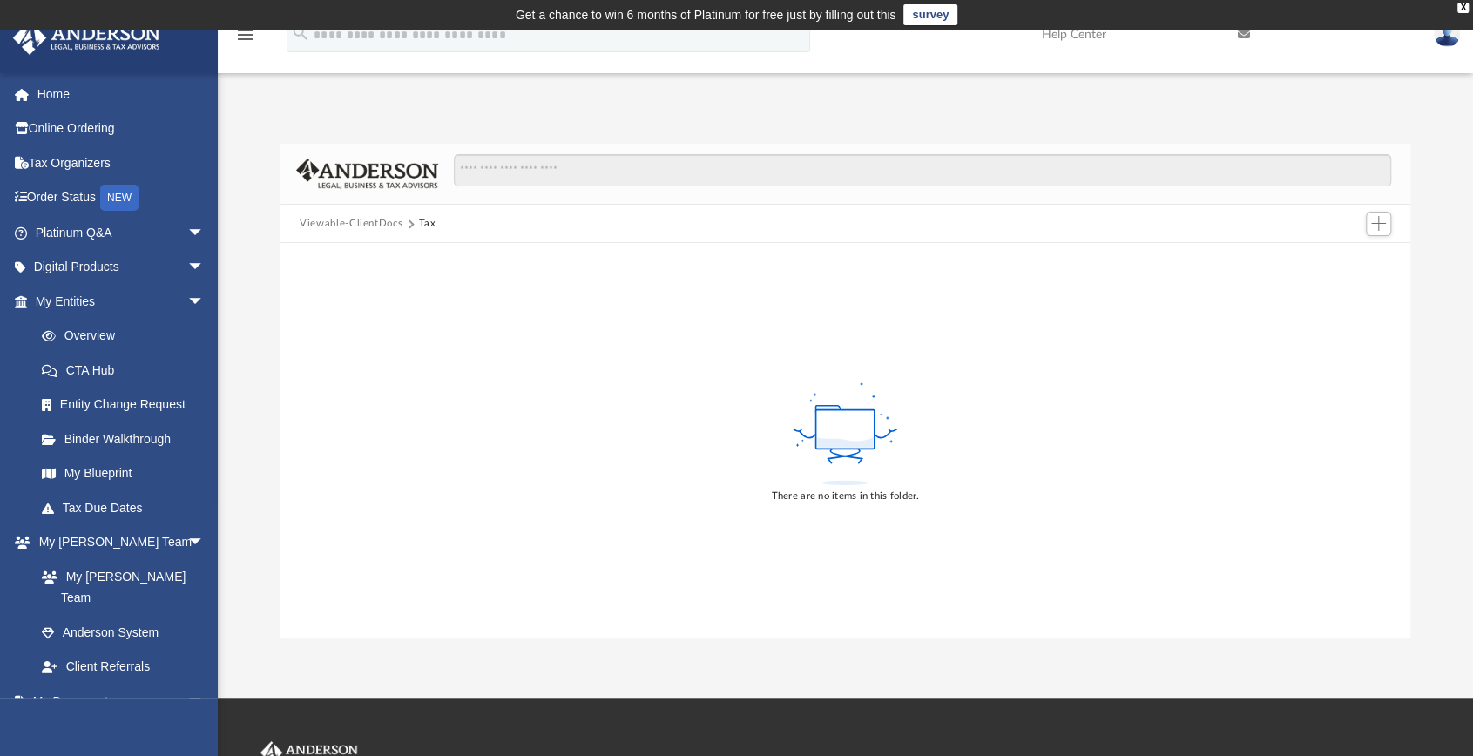
click at [367, 222] on button "Viewable-ClientDocs" at bounding box center [351, 224] width 103 height 16
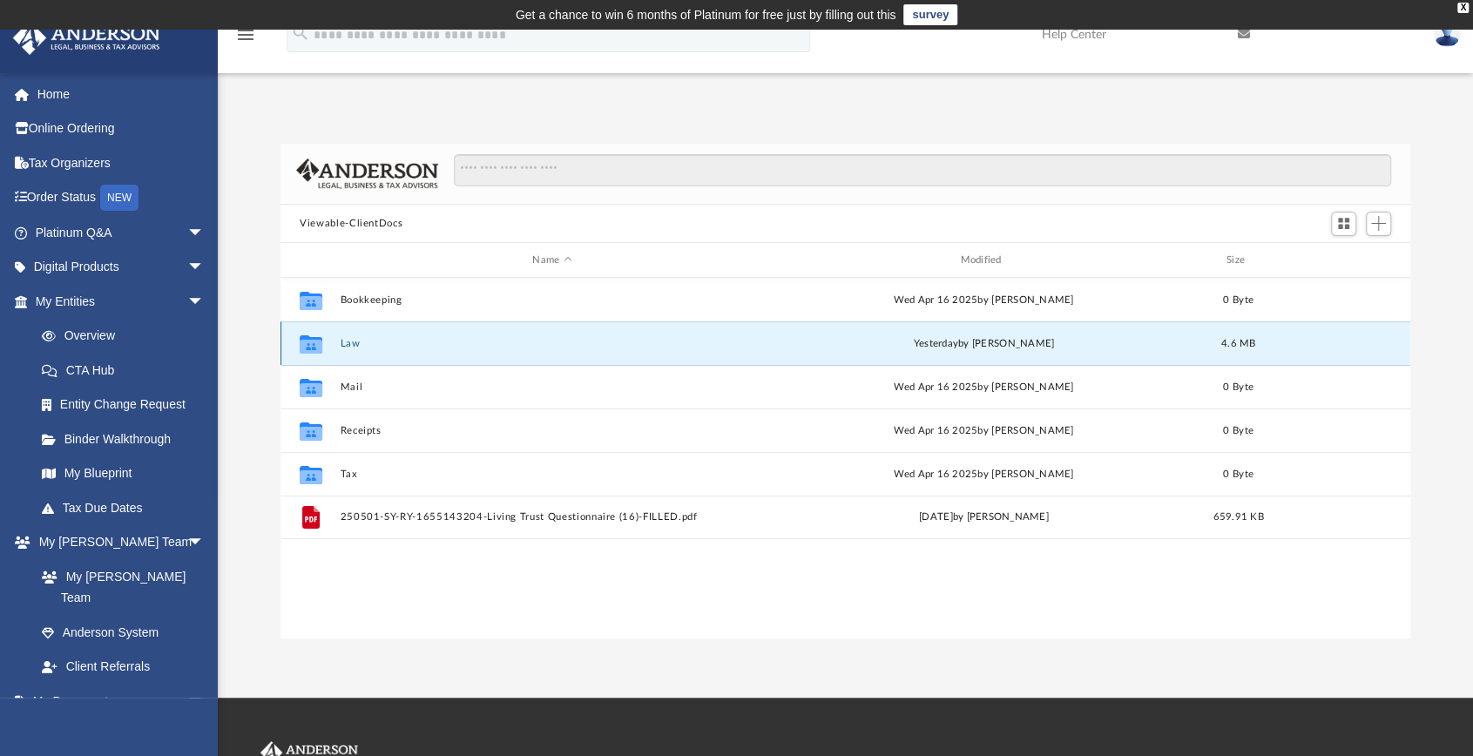
click at [350, 338] on button "Law" at bounding box center [552, 343] width 424 height 11
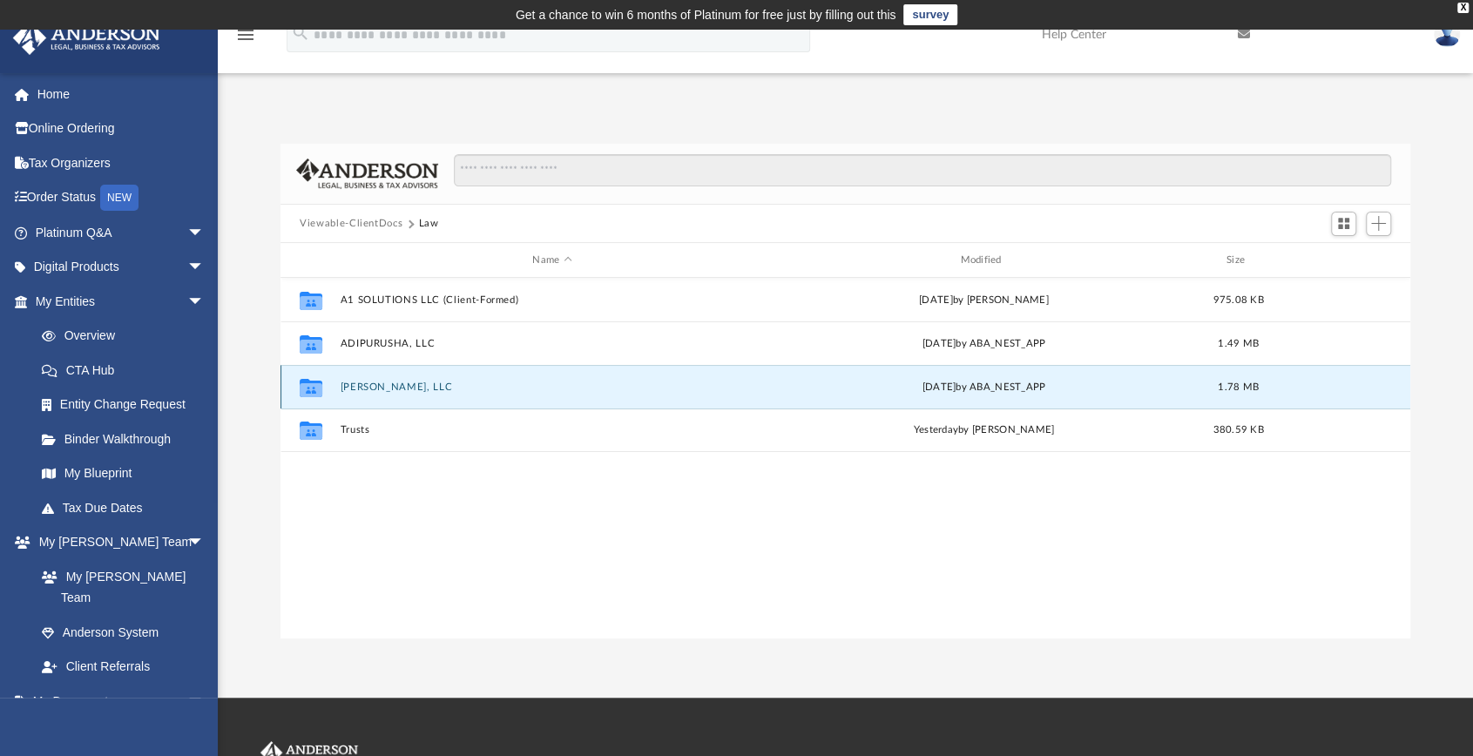
click at [374, 387] on button "Om Hariom, LLC" at bounding box center [552, 386] width 424 height 11
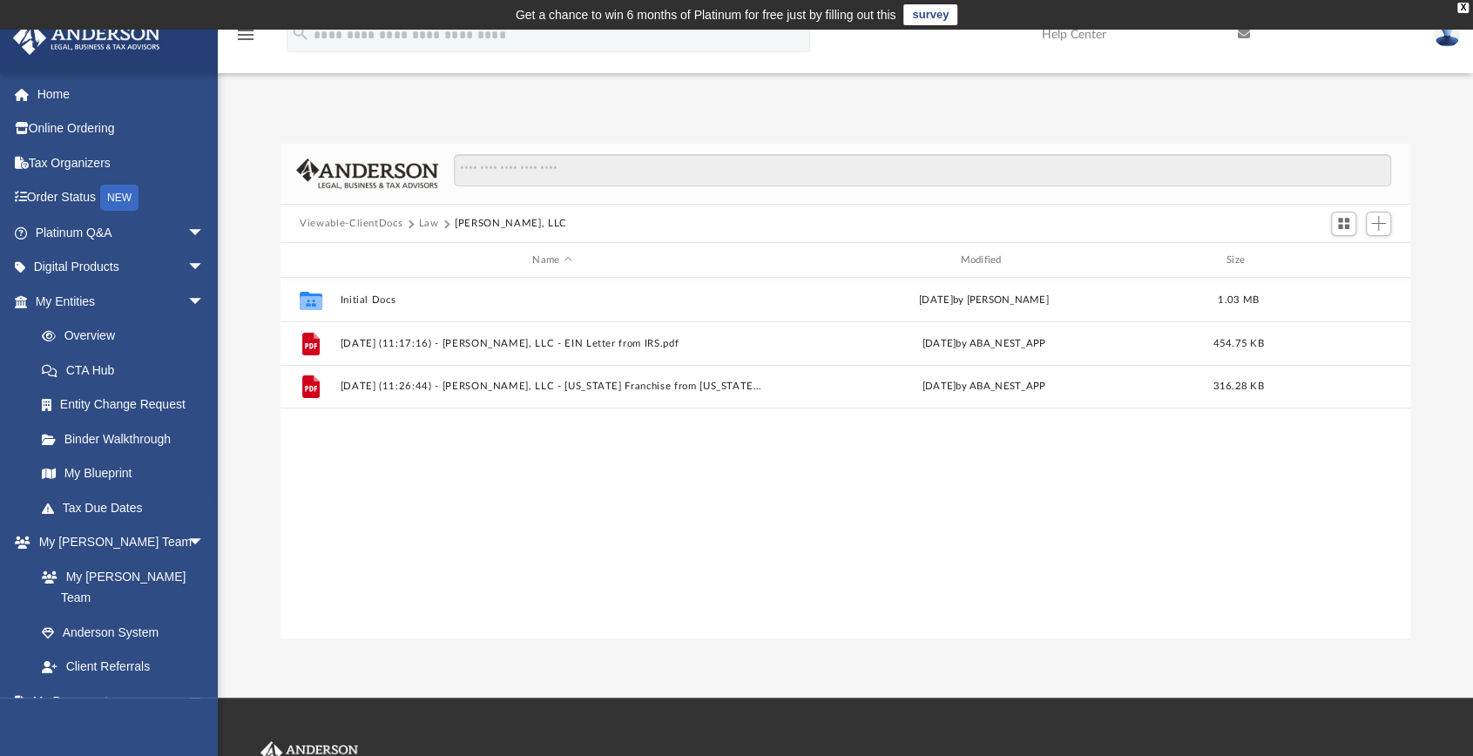
click at [426, 220] on button "Law" at bounding box center [429, 224] width 20 height 16
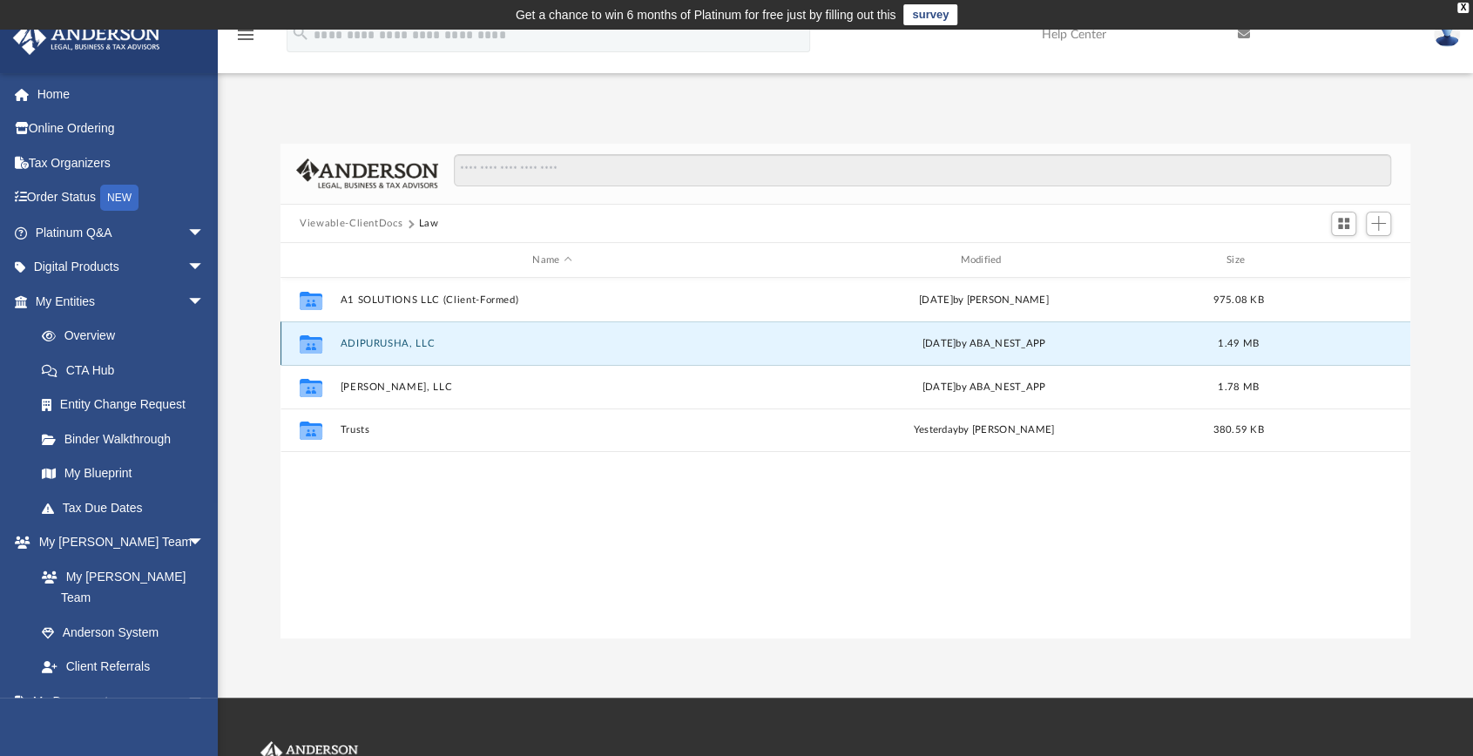
click at [387, 343] on button "ADIPURUSHA, LLC" at bounding box center [552, 343] width 424 height 11
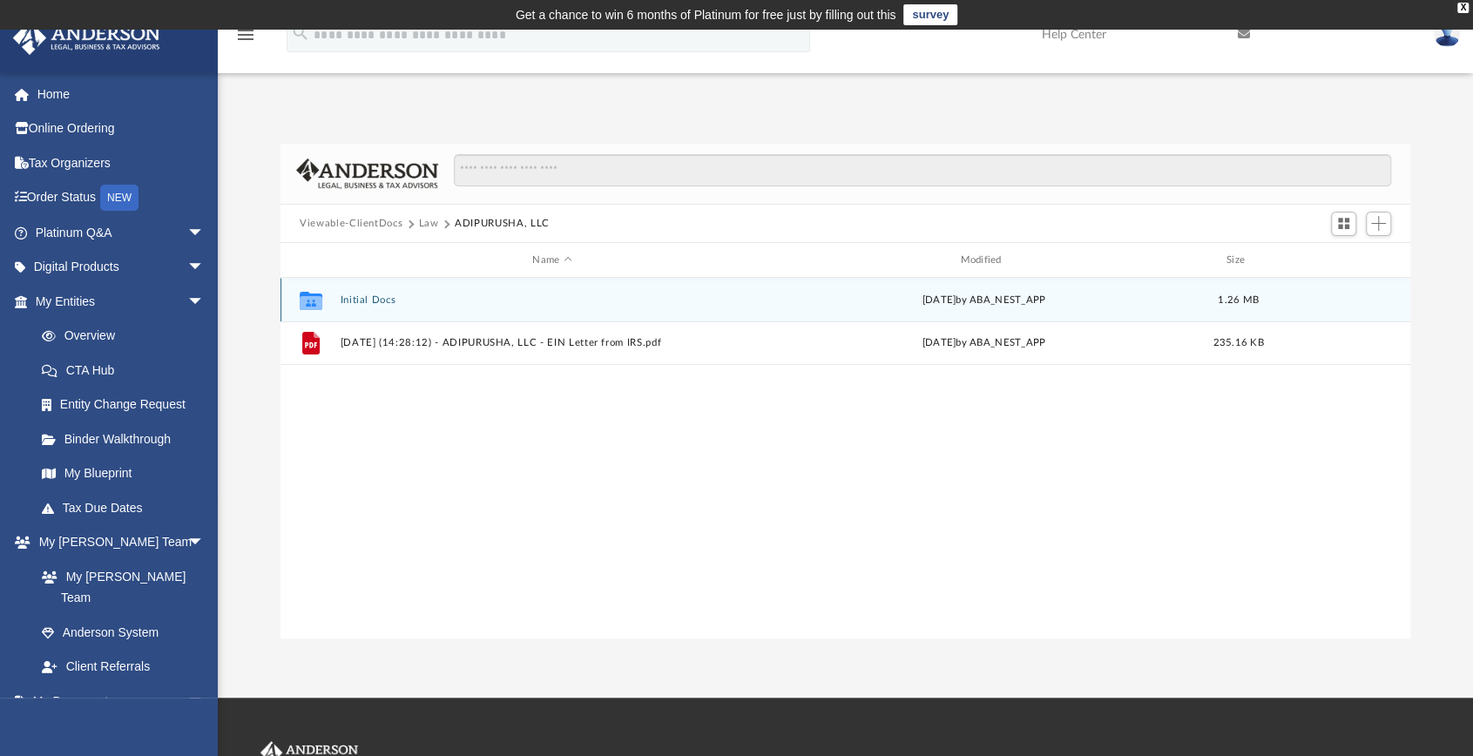
click at [367, 299] on button "Initial Docs" at bounding box center [552, 299] width 424 height 11
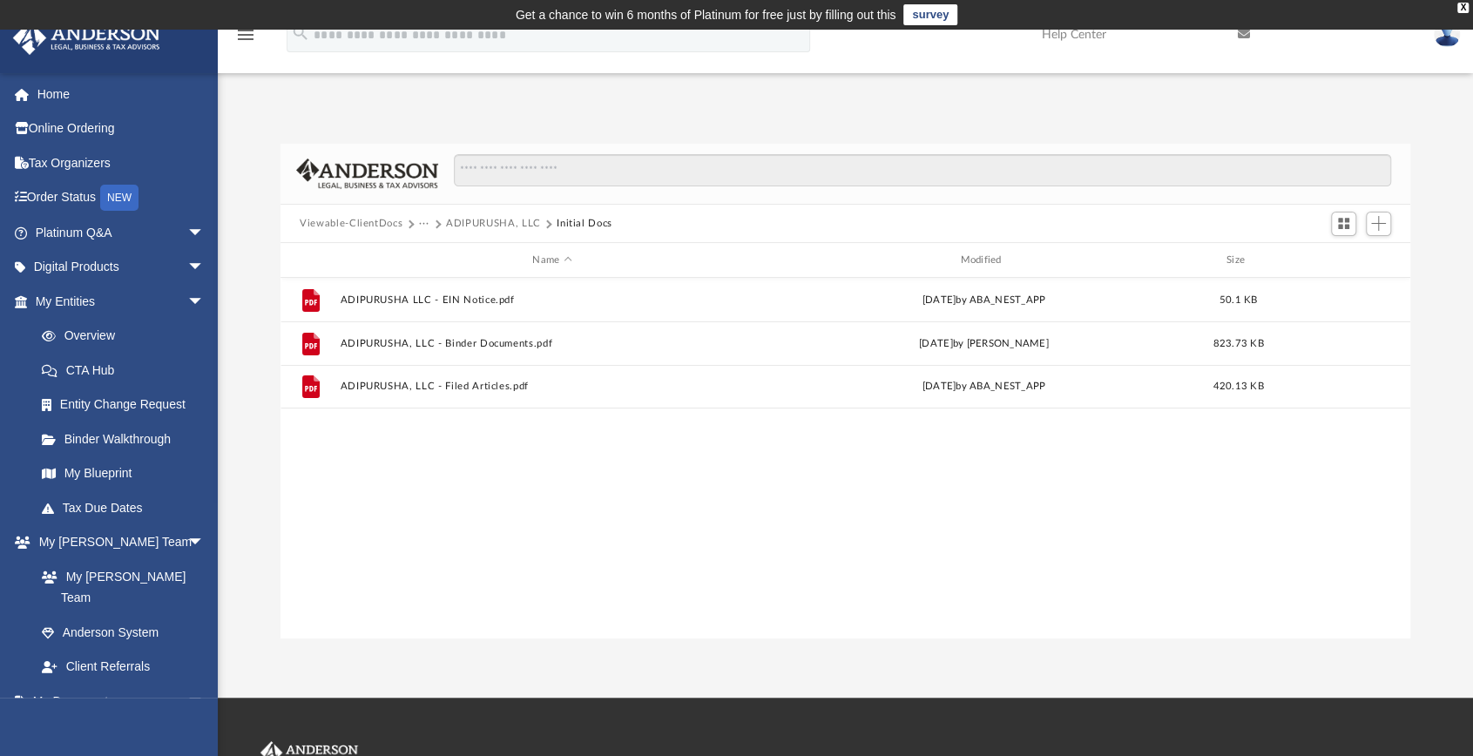
click at [484, 219] on button "ADIPURUSHA, LLC" at bounding box center [493, 224] width 95 height 16
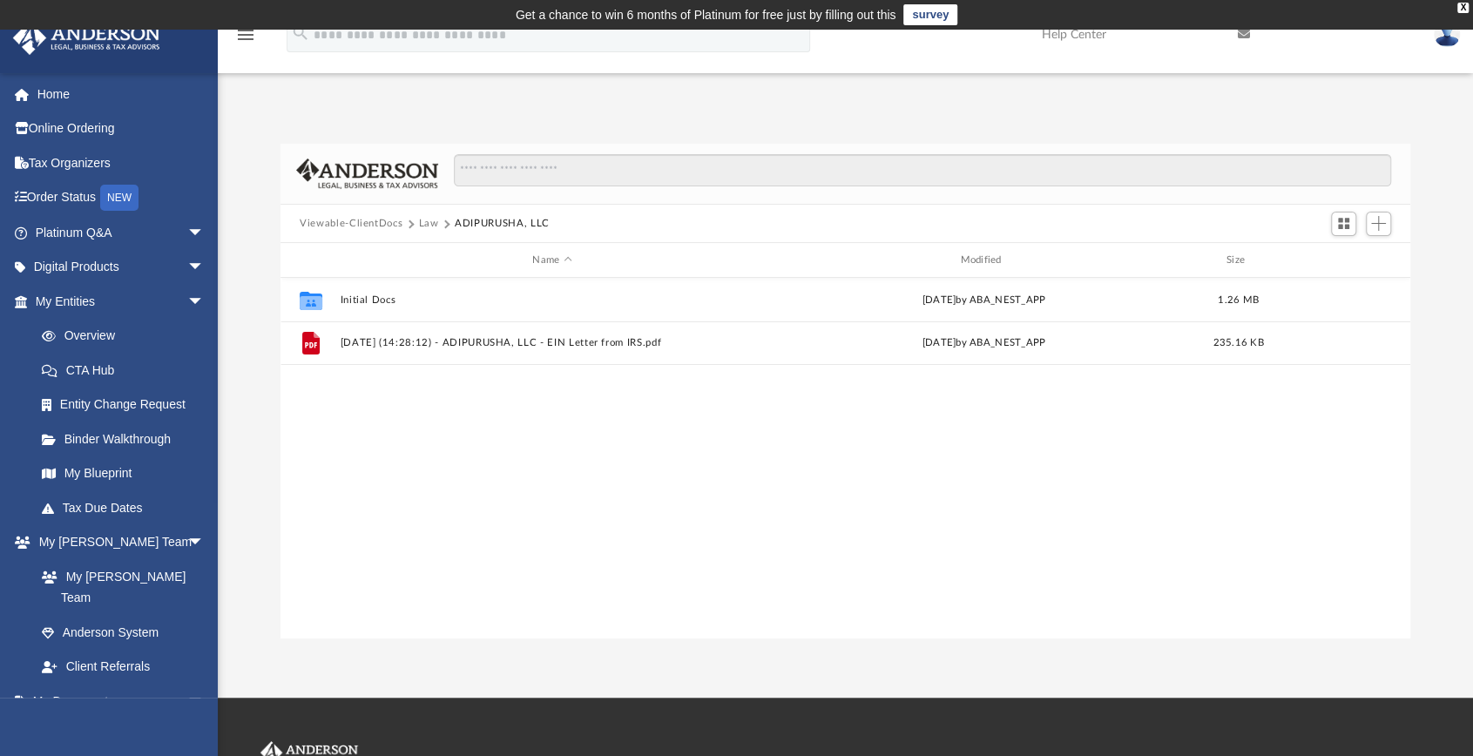
click at [431, 220] on button "Law" at bounding box center [429, 224] width 20 height 16
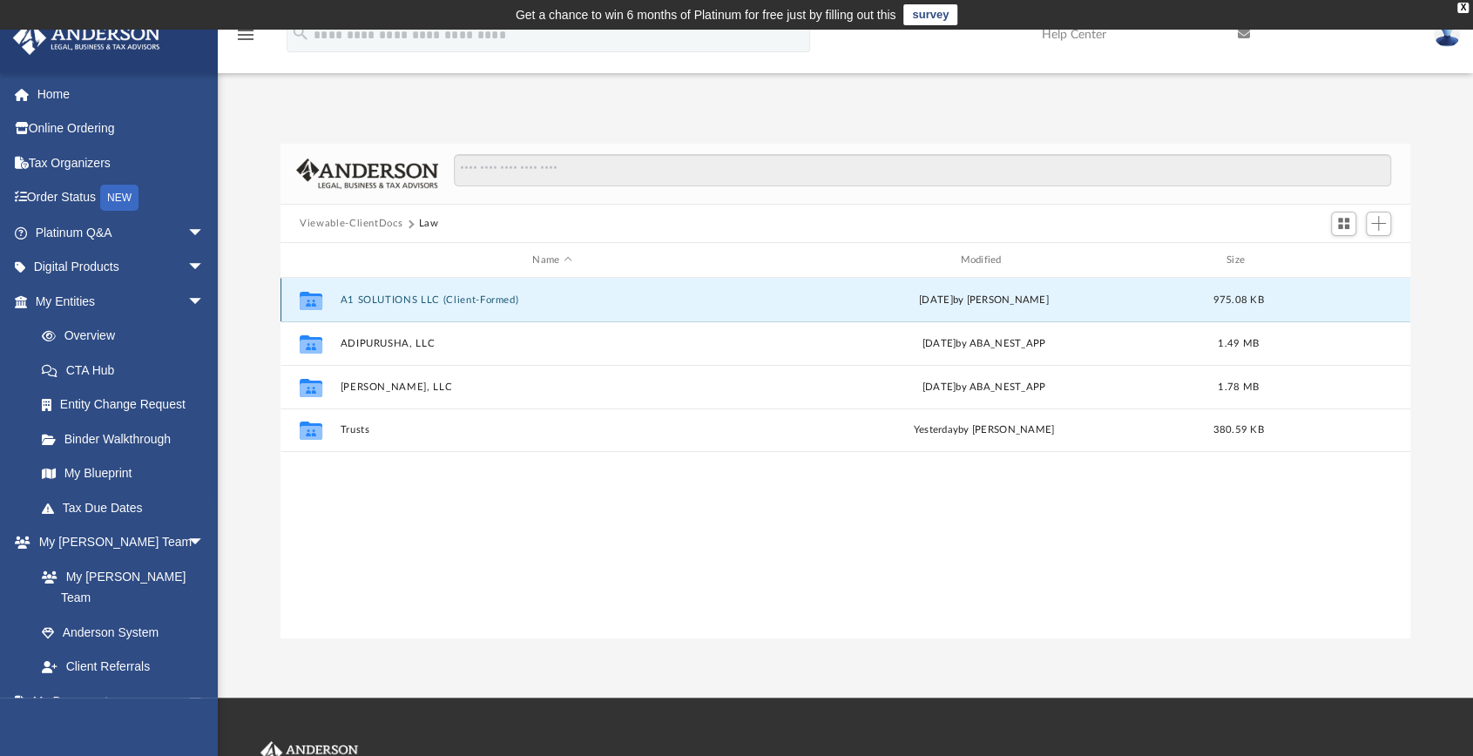
click at [390, 303] on button "A1 SOLUTIONS LLC (Client-Formed)" at bounding box center [552, 299] width 424 height 11
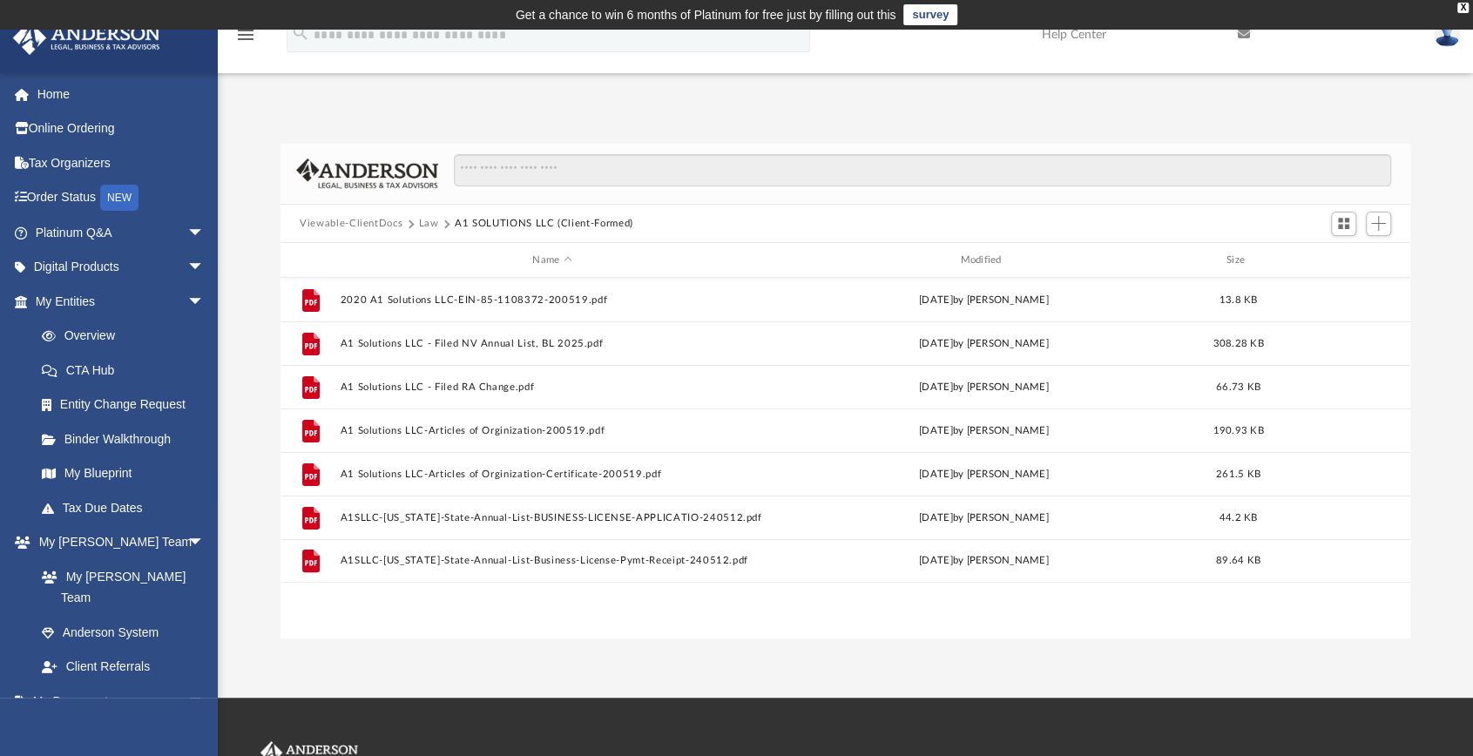
click at [490, 220] on button "A1 SOLUTIONS LLC (Client-Formed)" at bounding box center [544, 224] width 179 height 16
click at [427, 223] on button "Law" at bounding box center [429, 224] width 20 height 16
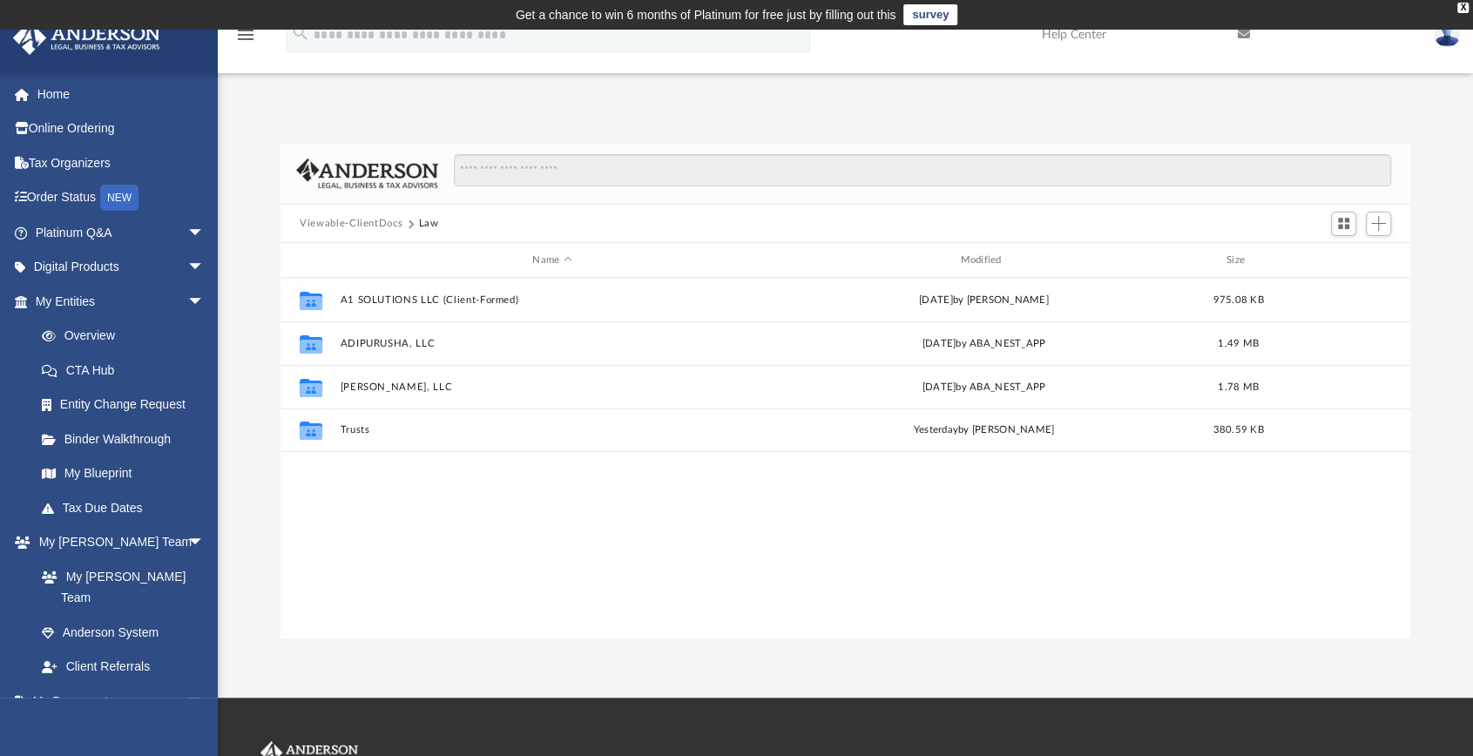
click at [371, 220] on button "Viewable-ClientDocs" at bounding box center [351, 224] width 103 height 16
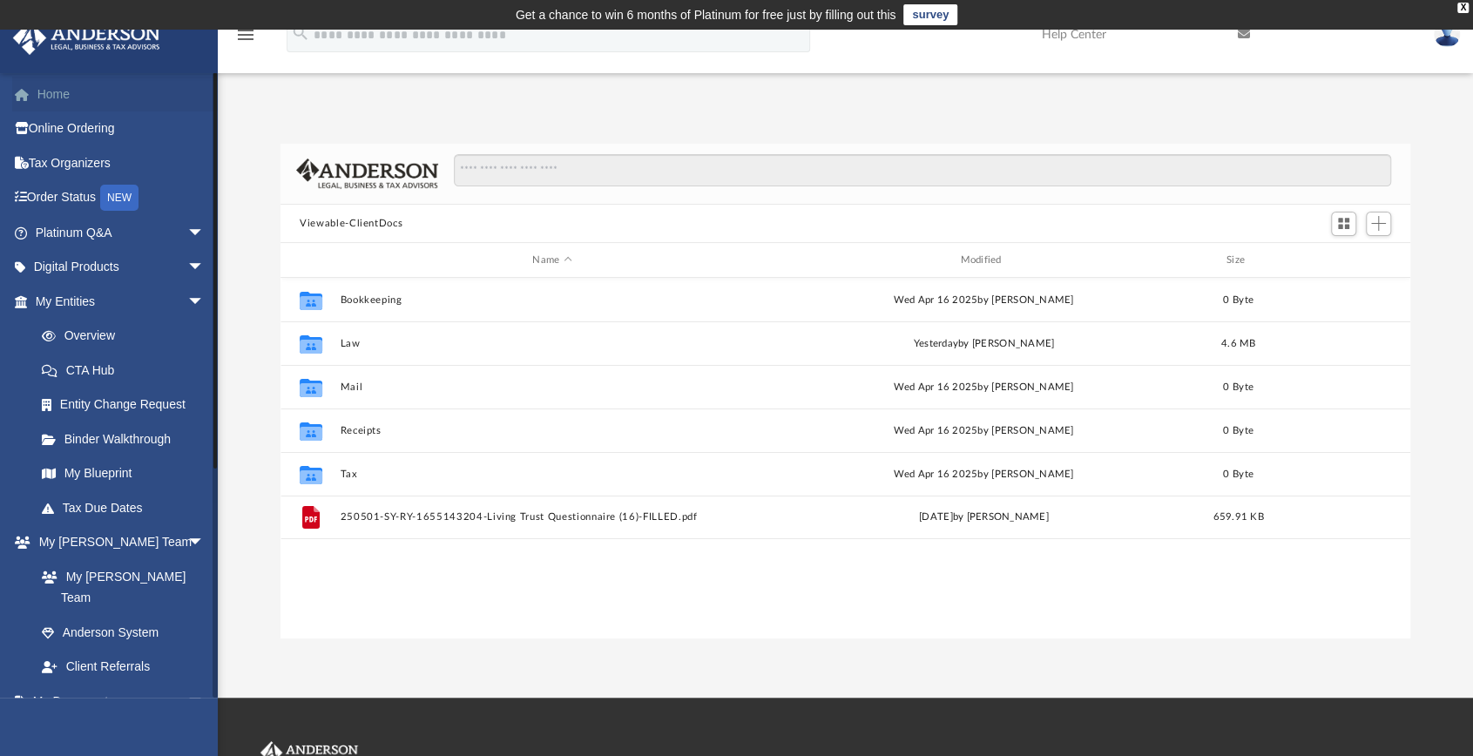
click at [54, 91] on link "Home" at bounding box center [121, 94] width 219 height 35
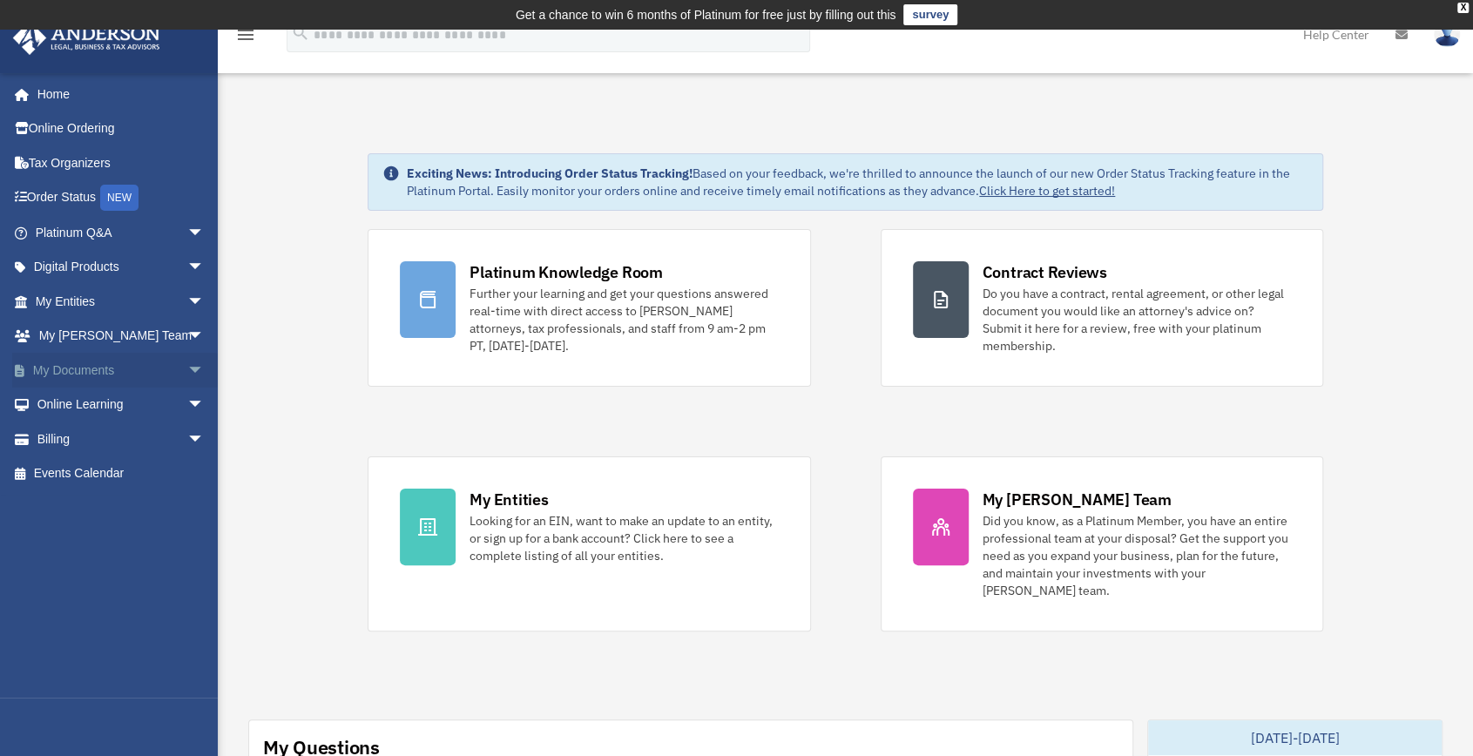
click at [187, 368] on span "arrow_drop_down" at bounding box center [204, 371] width 35 height 36
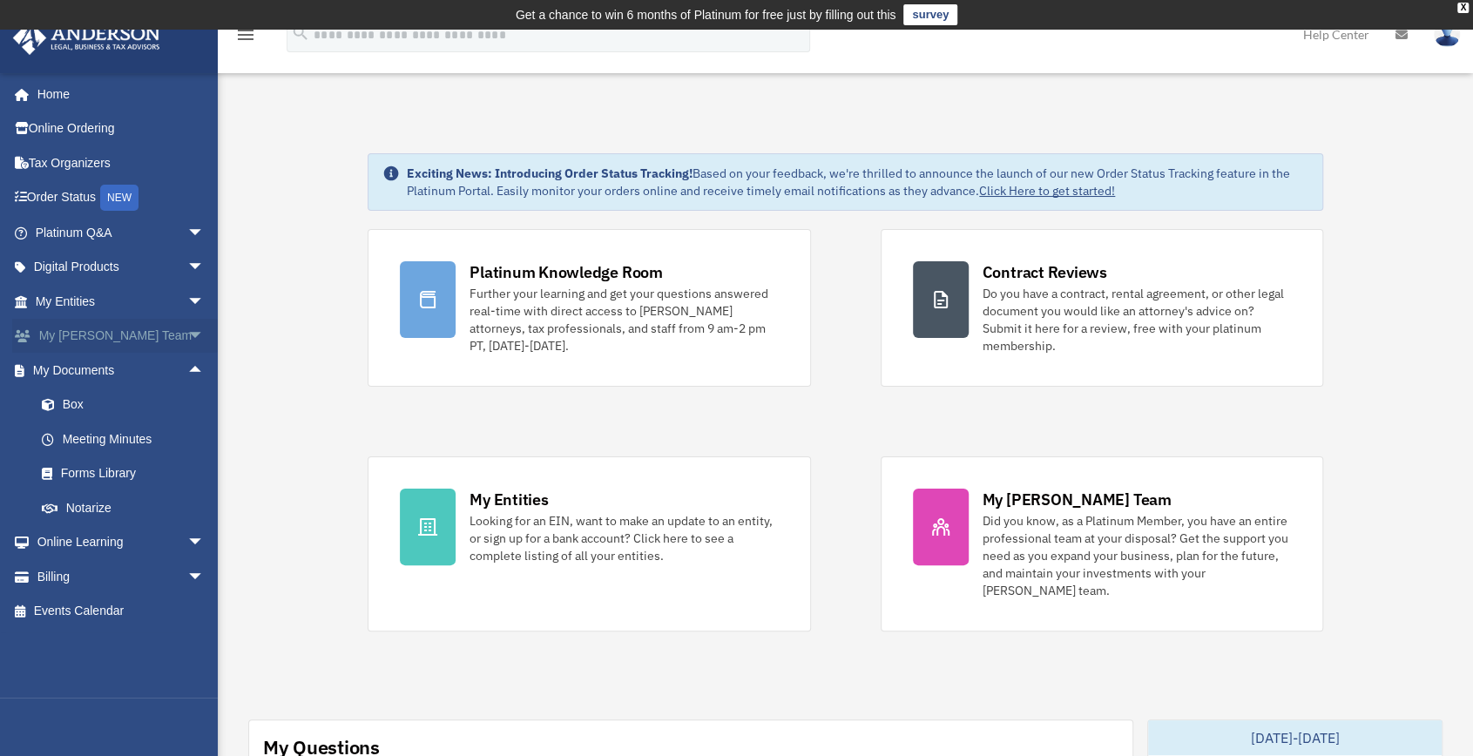
click at [187, 332] on span "arrow_drop_down" at bounding box center [204, 337] width 35 height 36
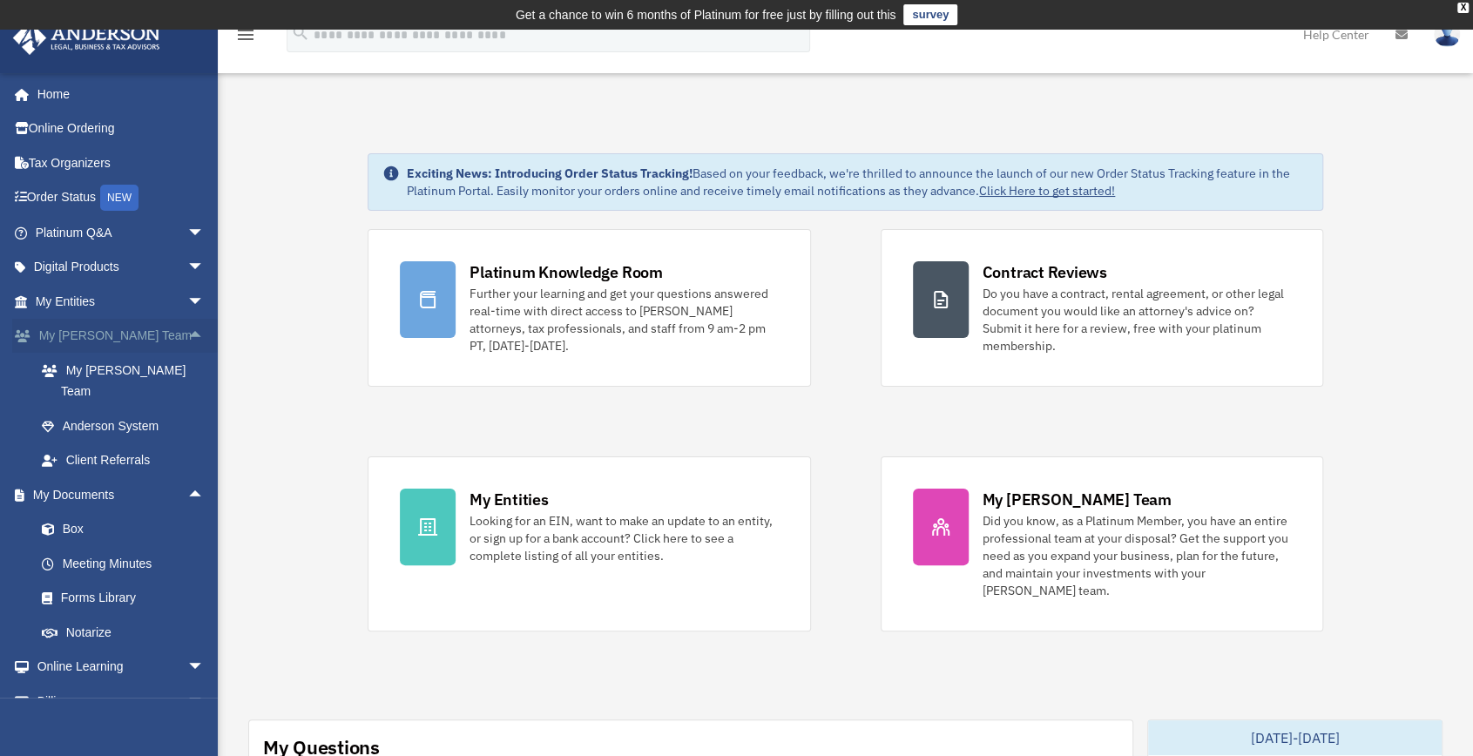
click at [187, 332] on span "arrow_drop_up" at bounding box center [204, 337] width 35 height 36
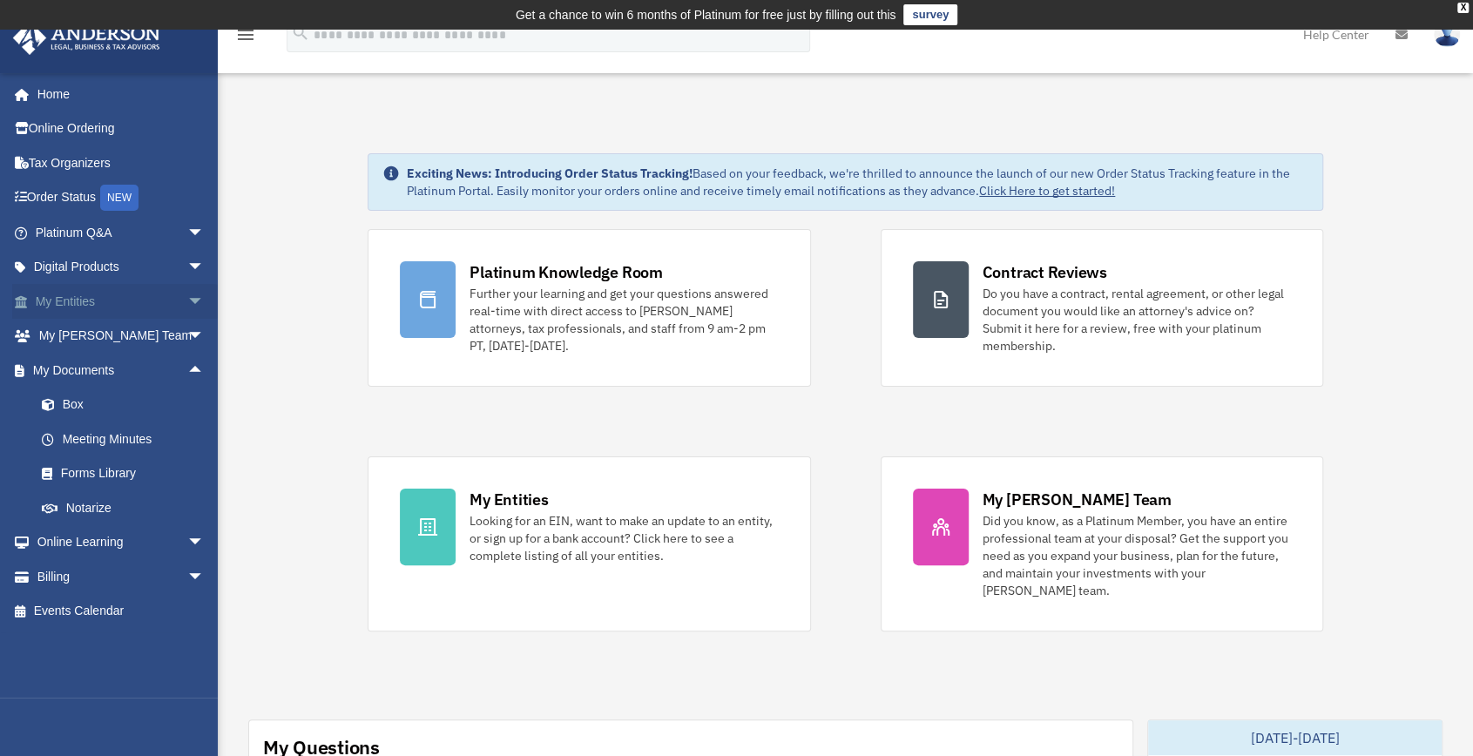
click at [187, 301] on span "arrow_drop_down" at bounding box center [204, 302] width 35 height 36
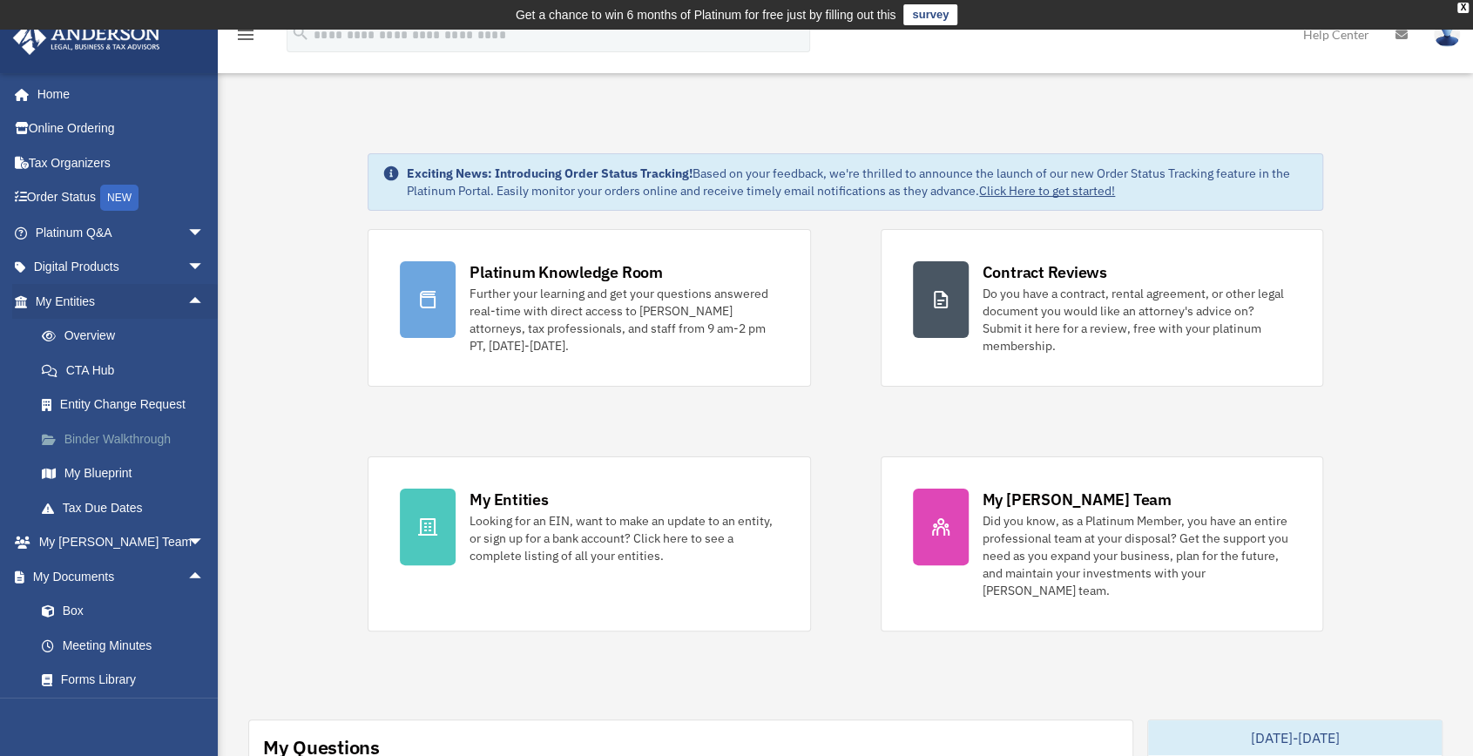
click at [111, 441] on link "Binder Walkthrough" at bounding box center [127, 438] width 206 height 35
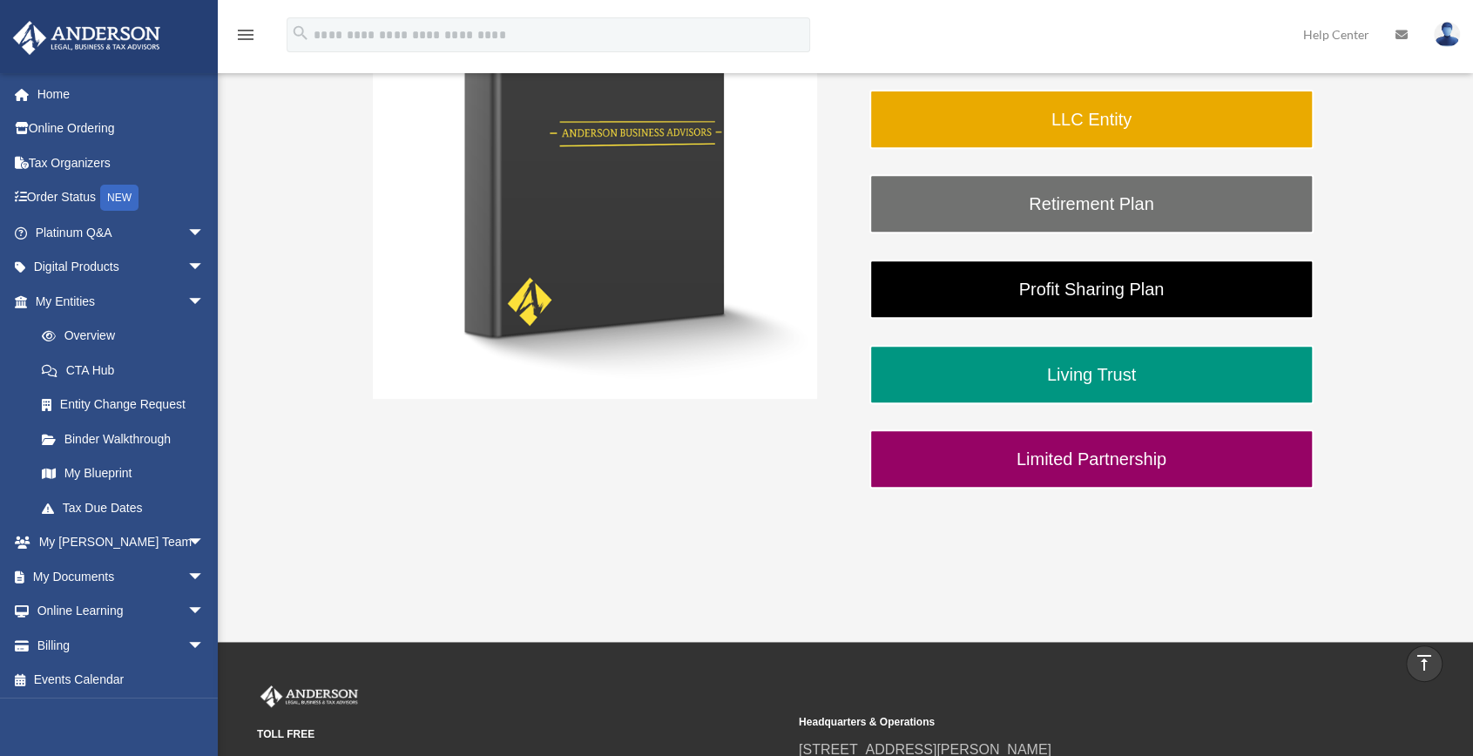
scroll to position [535, 0]
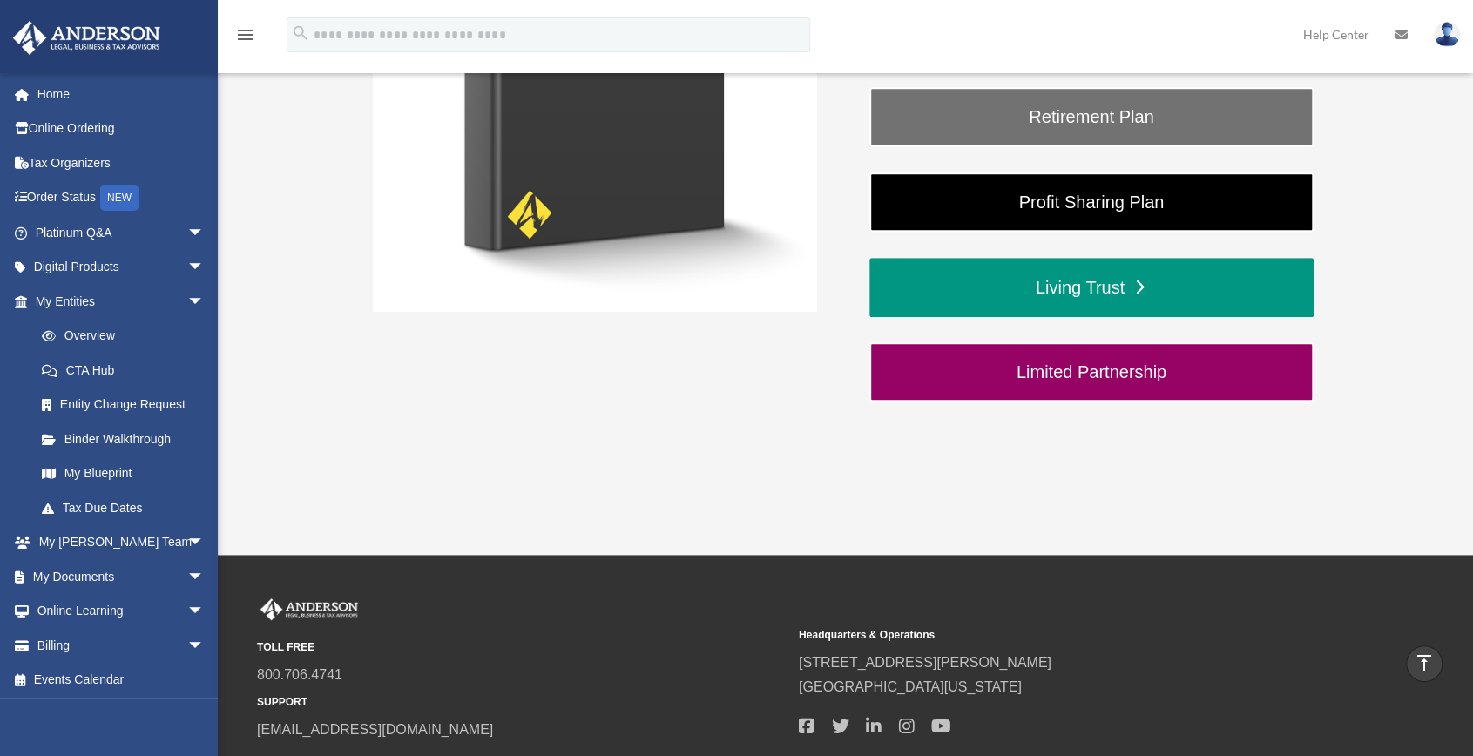
click at [1089, 281] on link "Living Trust" at bounding box center [1091, 287] width 444 height 59
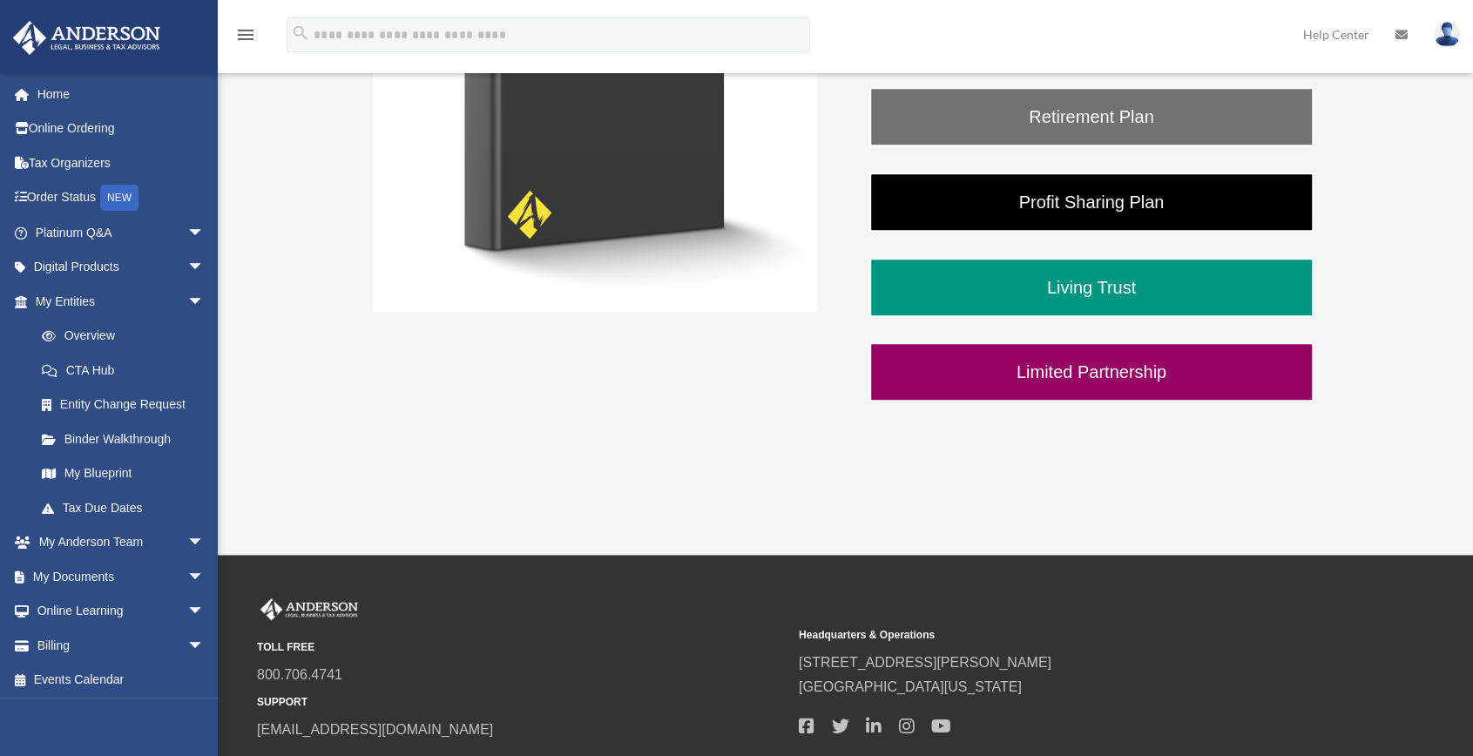
click at [51, 91] on link "Home" at bounding box center [121, 94] width 219 height 35
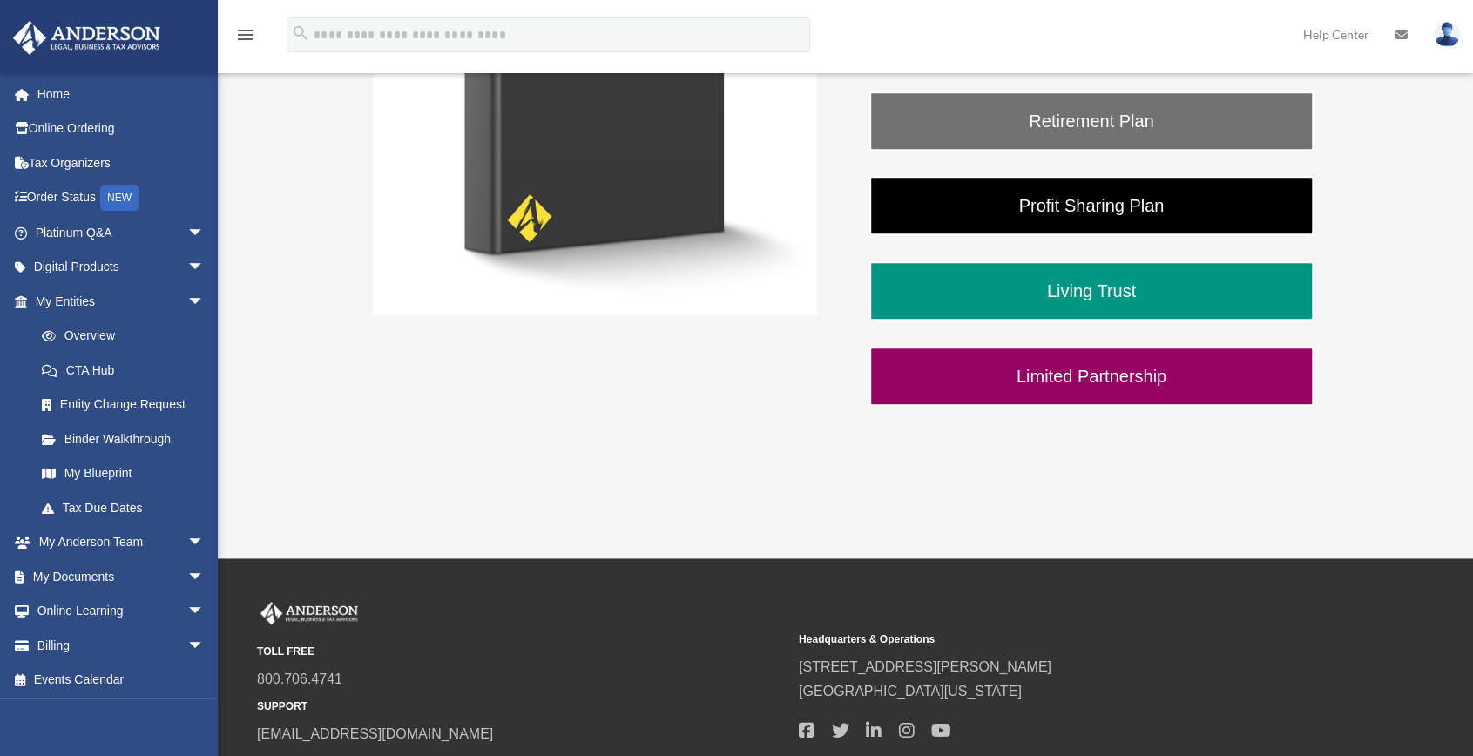
scroll to position [535, 0]
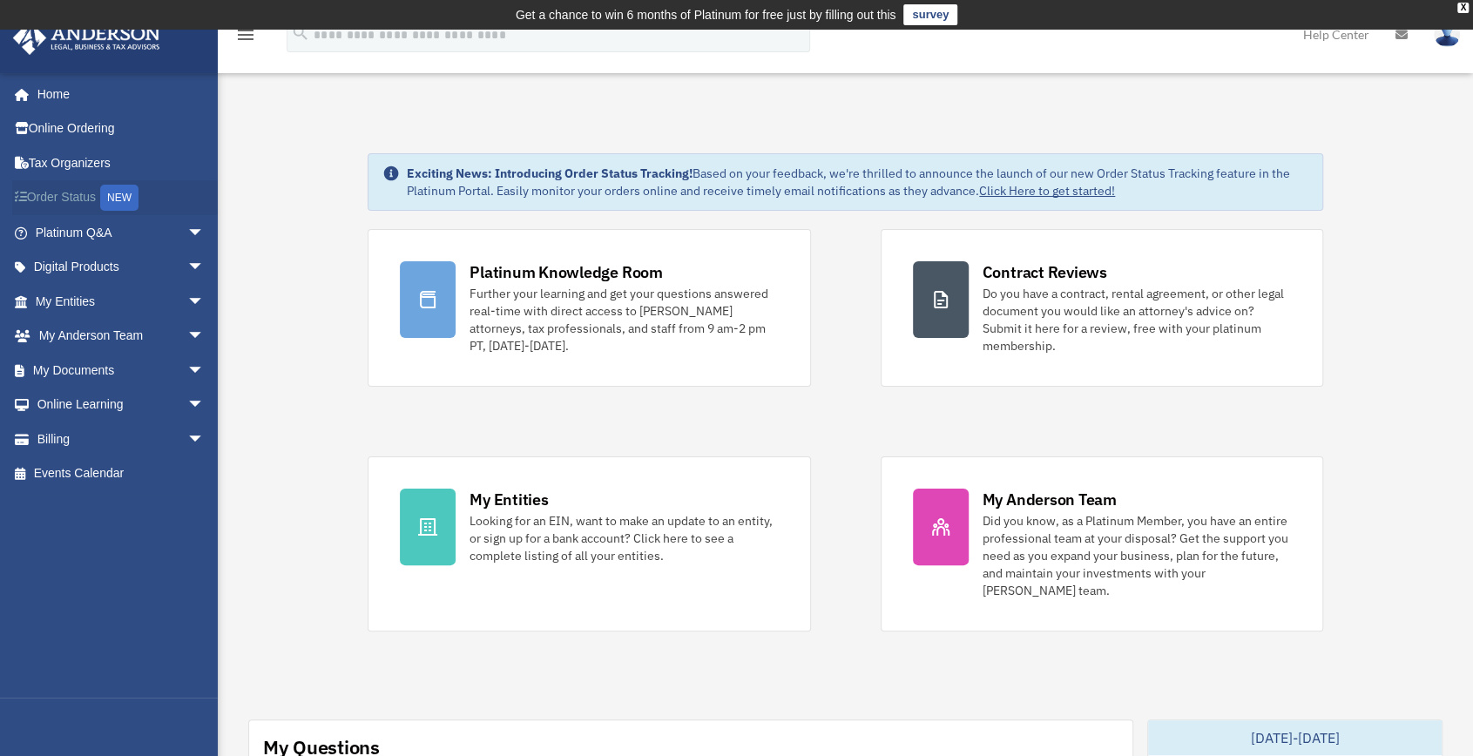
click at [61, 197] on link "Order Status NEW" at bounding box center [121, 198] width 219 height 36
click at [248, 34] on icon "menu" at bounding box center [245, 34] width 21 height 21
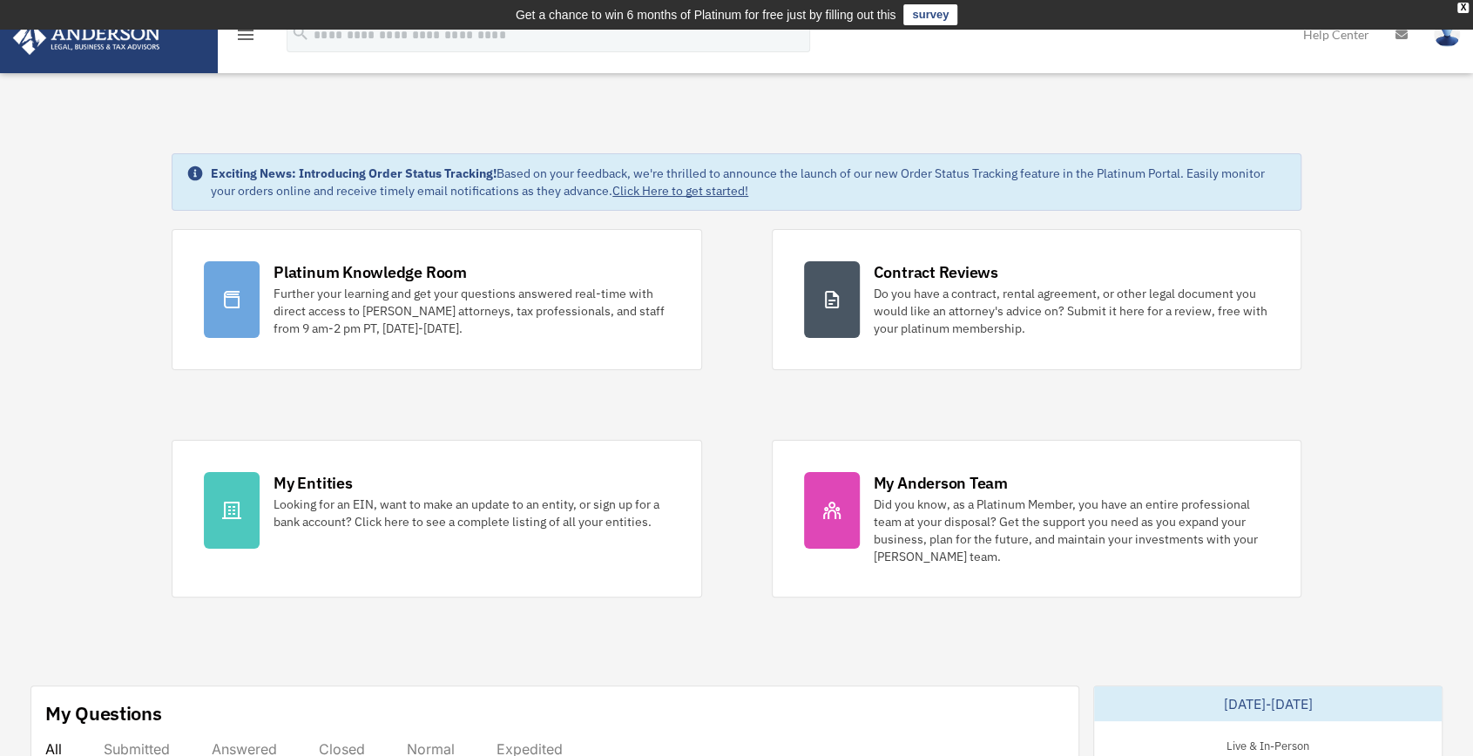
click at [246, 34] on icon "menu" at bounding box center [245, 34] width 21 height 21
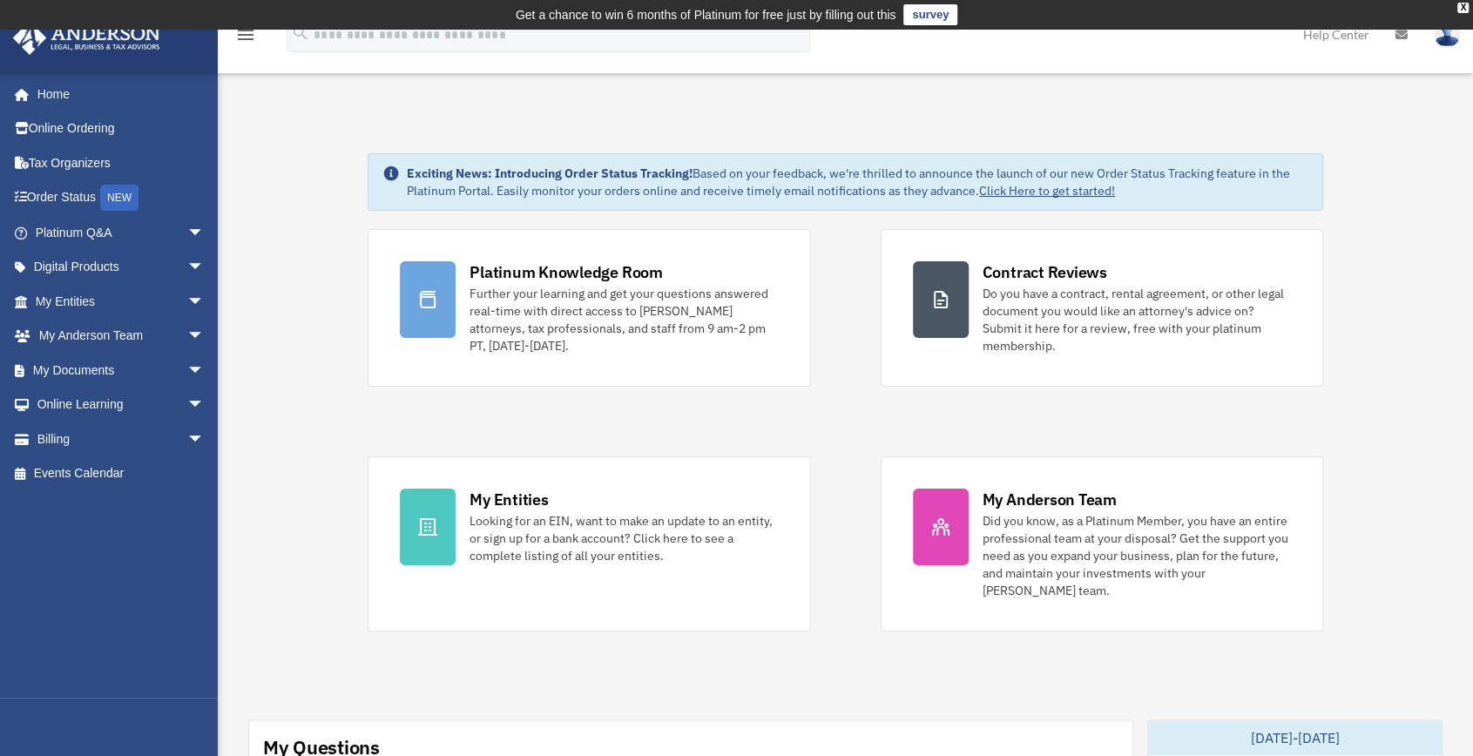
click at [1450, 39] on img at bounding box center [1446, 34] width 26 height 25
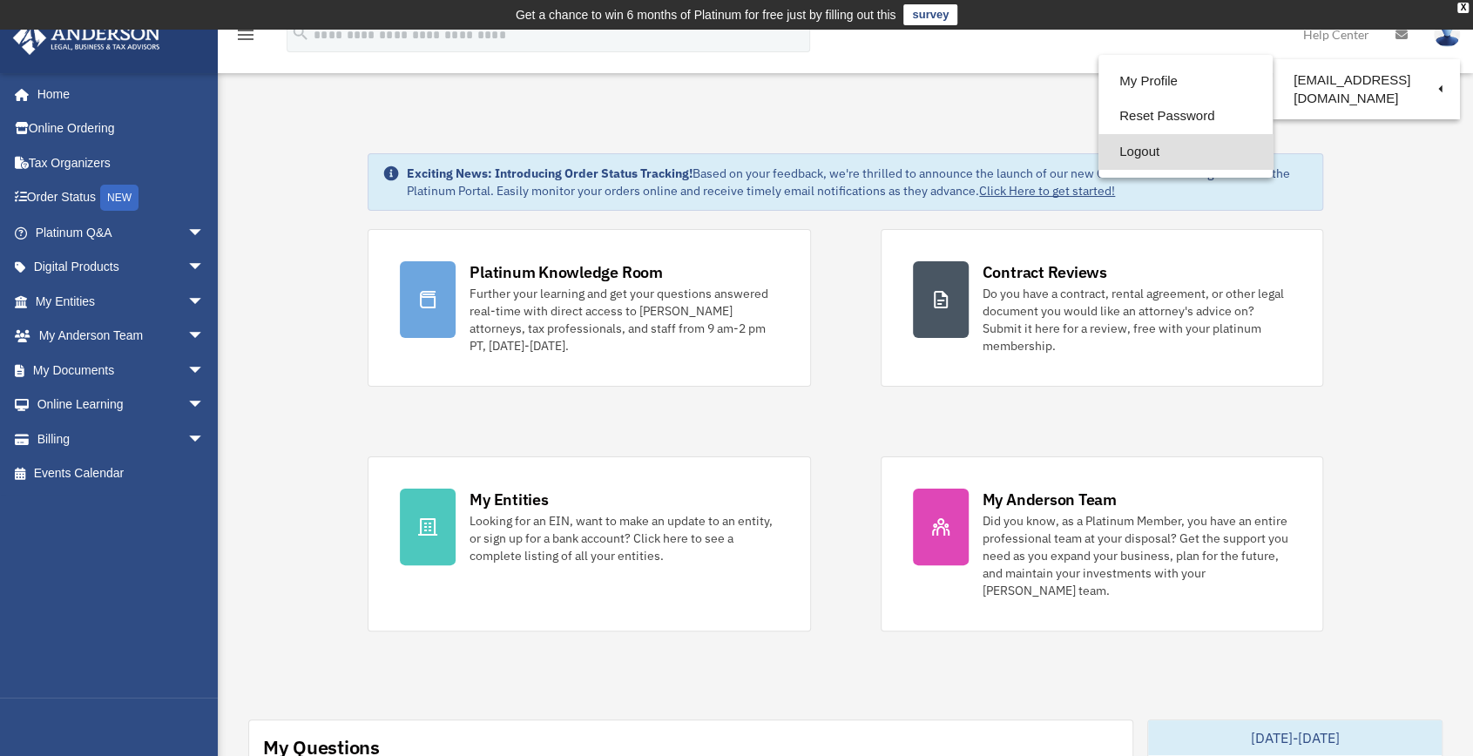
click at [1139, 154] on link "Logout" at bounding box center [1185, 152] width 174 height 36
